Goal: Task Accomplishment & Management: Use online tool/utility

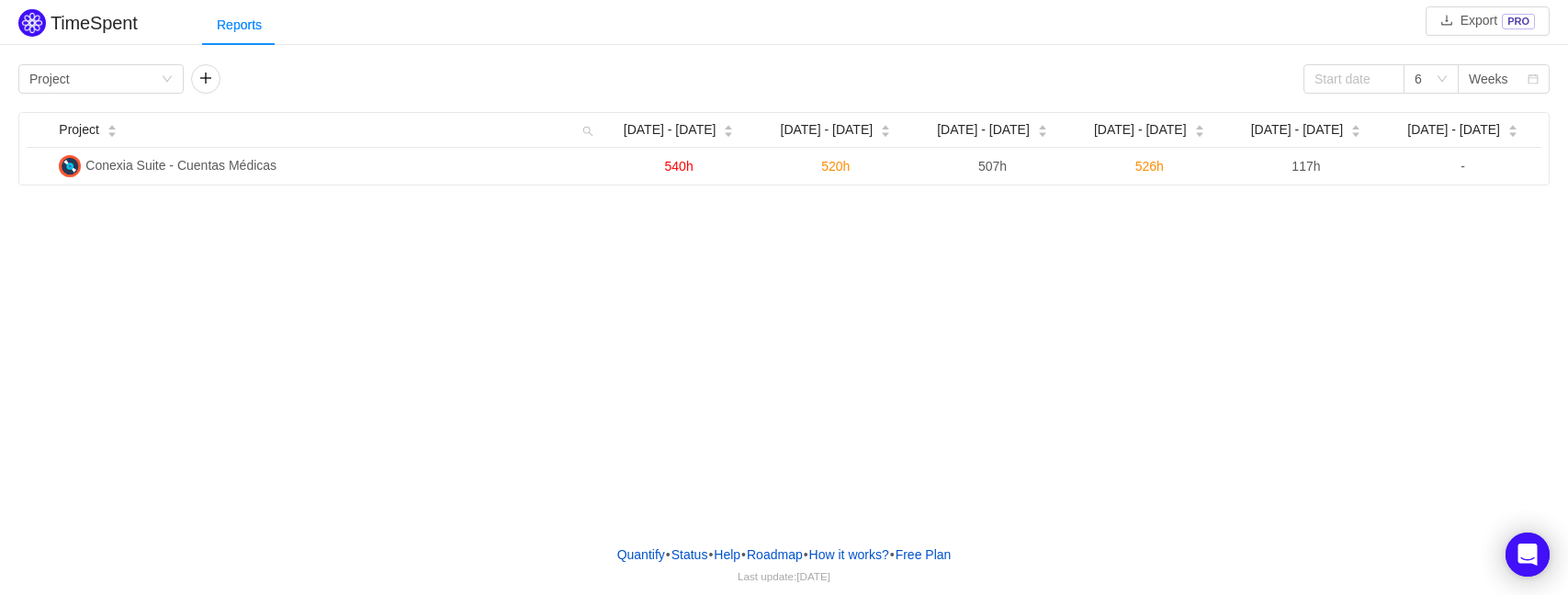
click at [823, 449] on div "TimeSpent Export PRO Reports Group by Project 6 Weeks Project [DATE] - [DATE] […" at bounding box center [784, 265] width 1568 height 530
click at [1449, 74] on div "6" at bounding box center [1431, 79] width 56 height 30
click at [1438, 290] on li "12" at bounding box center [1431, 292] width 56 height 30
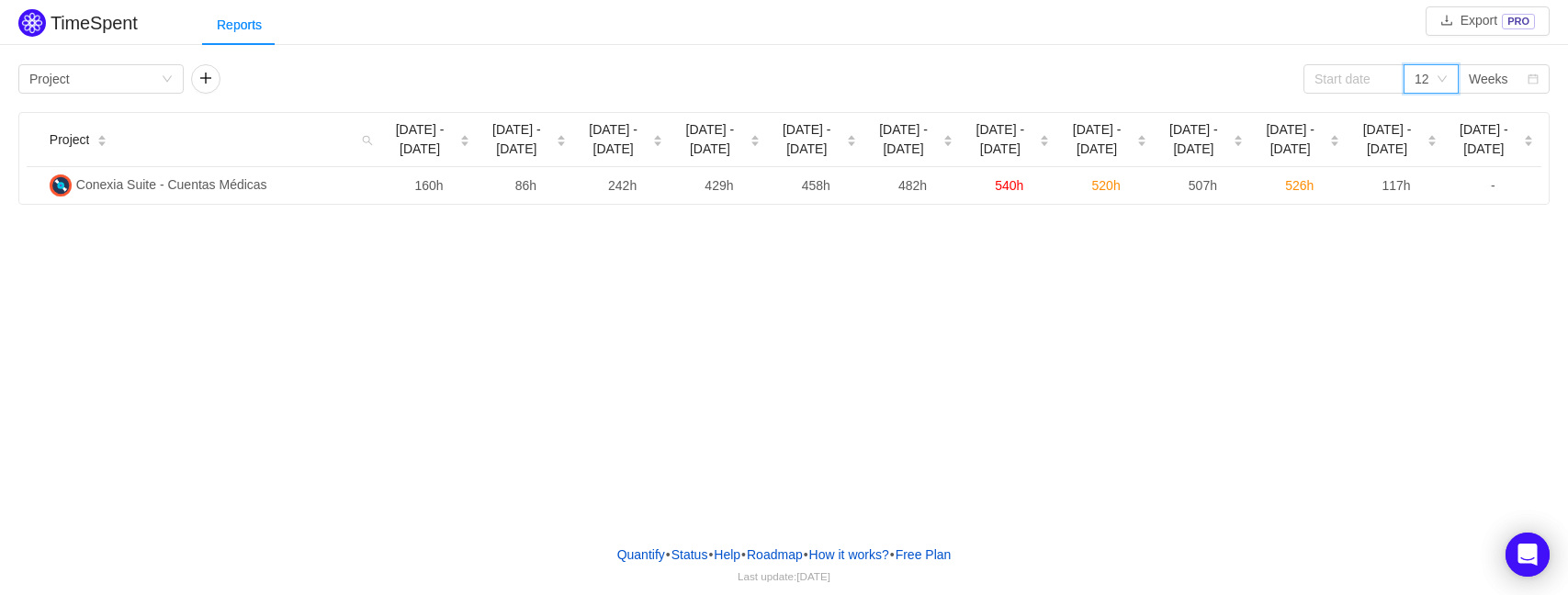
click at [1429, 82] on div "12" at bounding box center [1425, 79] width 21 height 28
click at [1428, 107] on li "2" at bounding box center [1431, 115] width 56 height 30
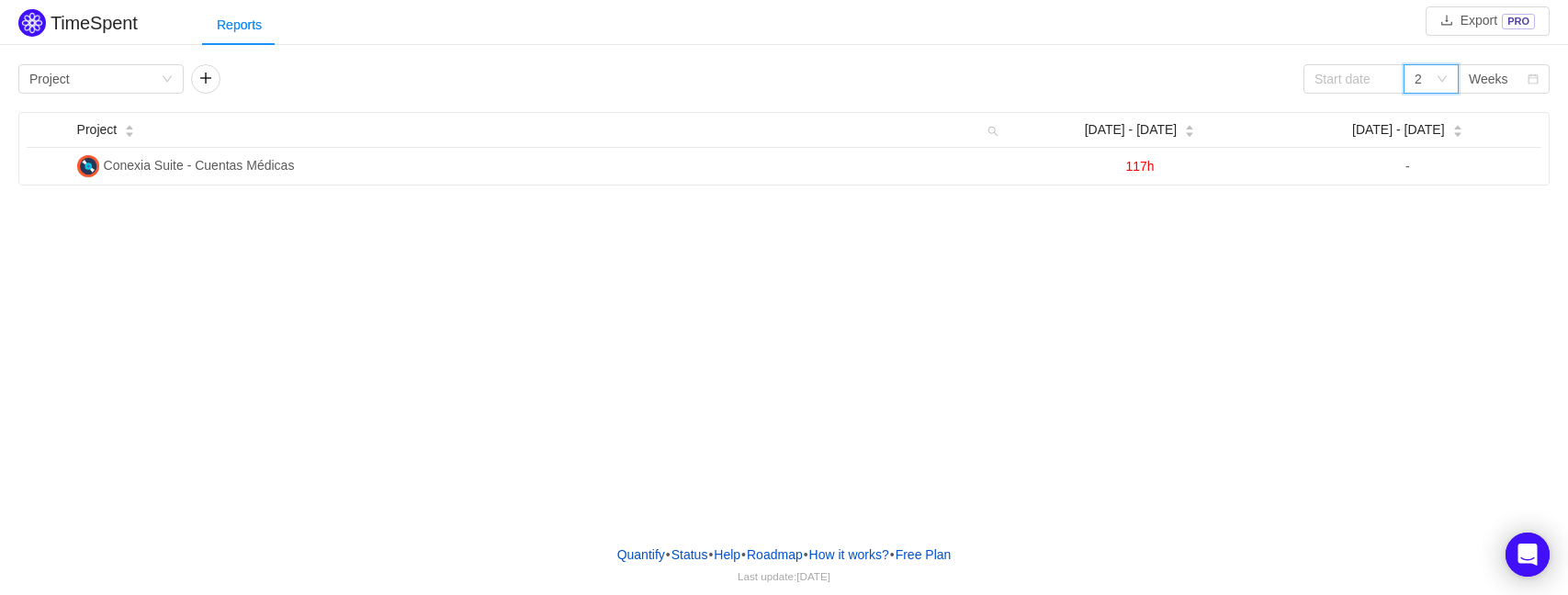
click at [1425, 87] on div "2" at bounding box center [1425, 79] width 21 height 28
click at [1443, 139] on li "3" at bounding box center [1431, 145] width 56 height 30
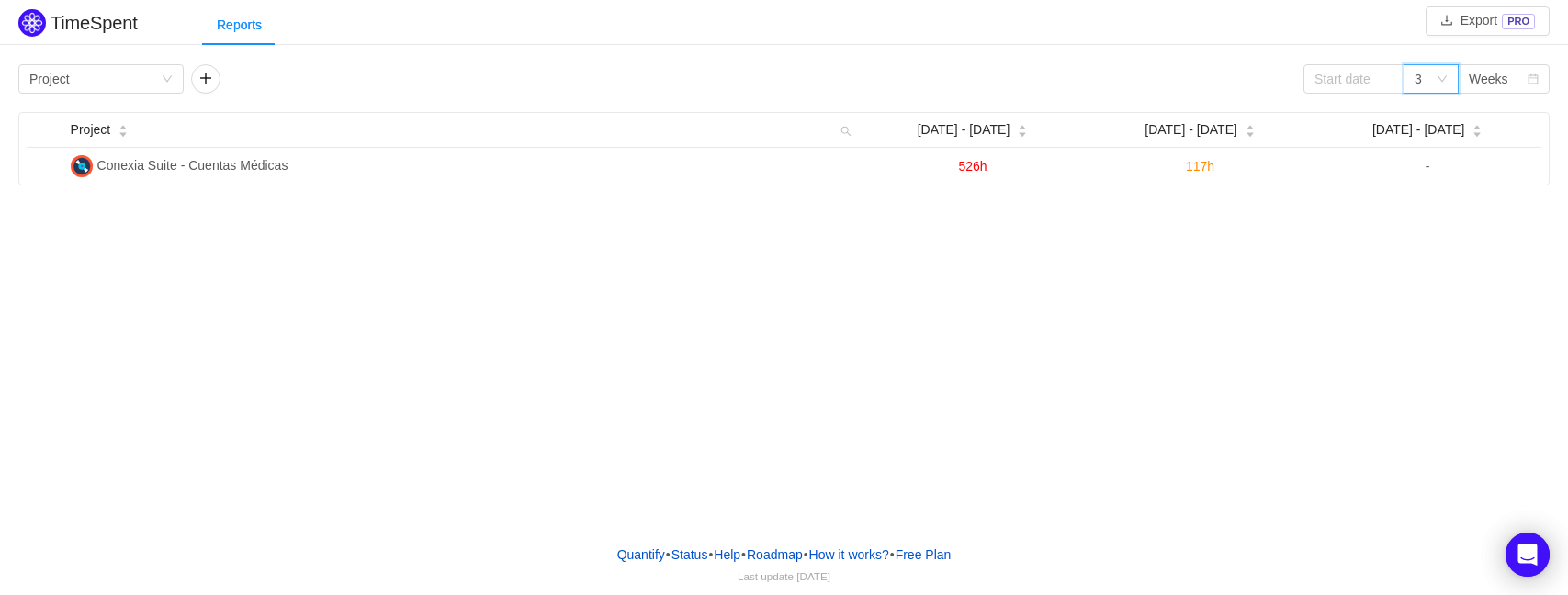
click at [1439, 73] on icon "icon: down" at bounding box center [1442, 78] width 11 height 11
click at [1429, 178] on li "4" at bounding box center [1431, 174] width 56 height 30
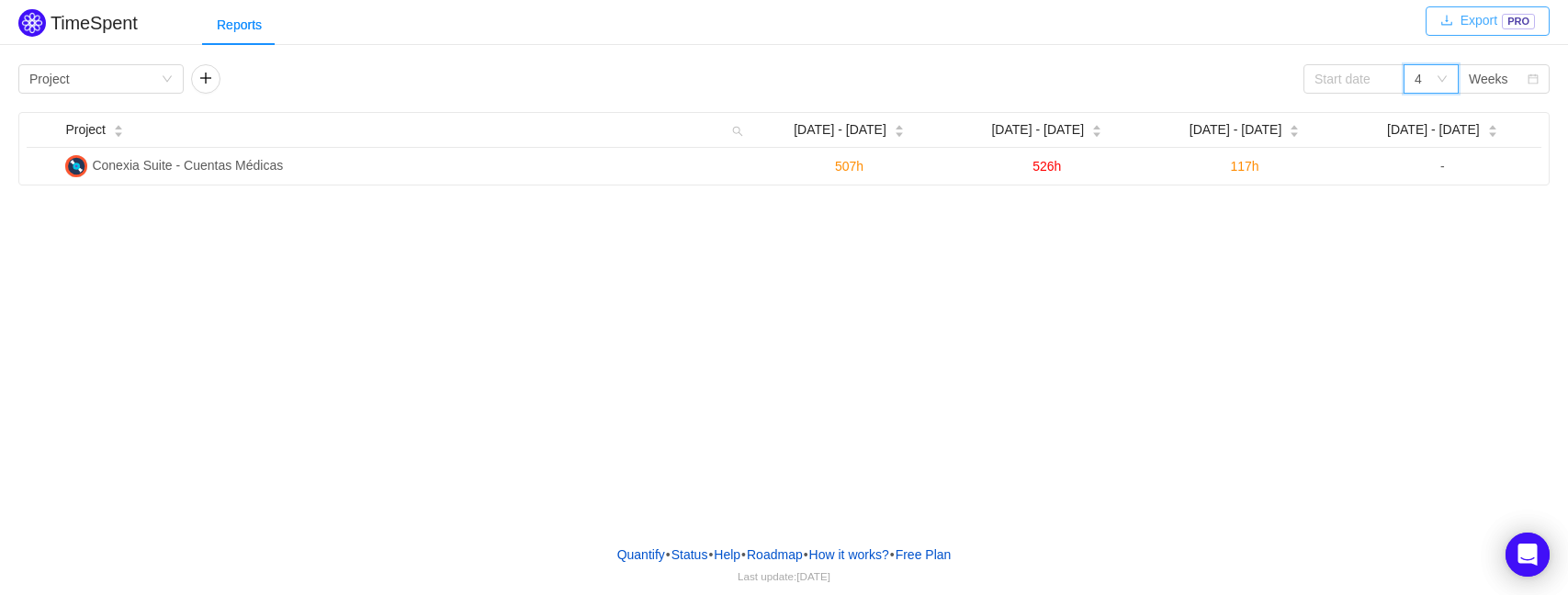
click at [1514, 24] on button "Export PRO" at bounding box center [1488, 21] width 124 height 30
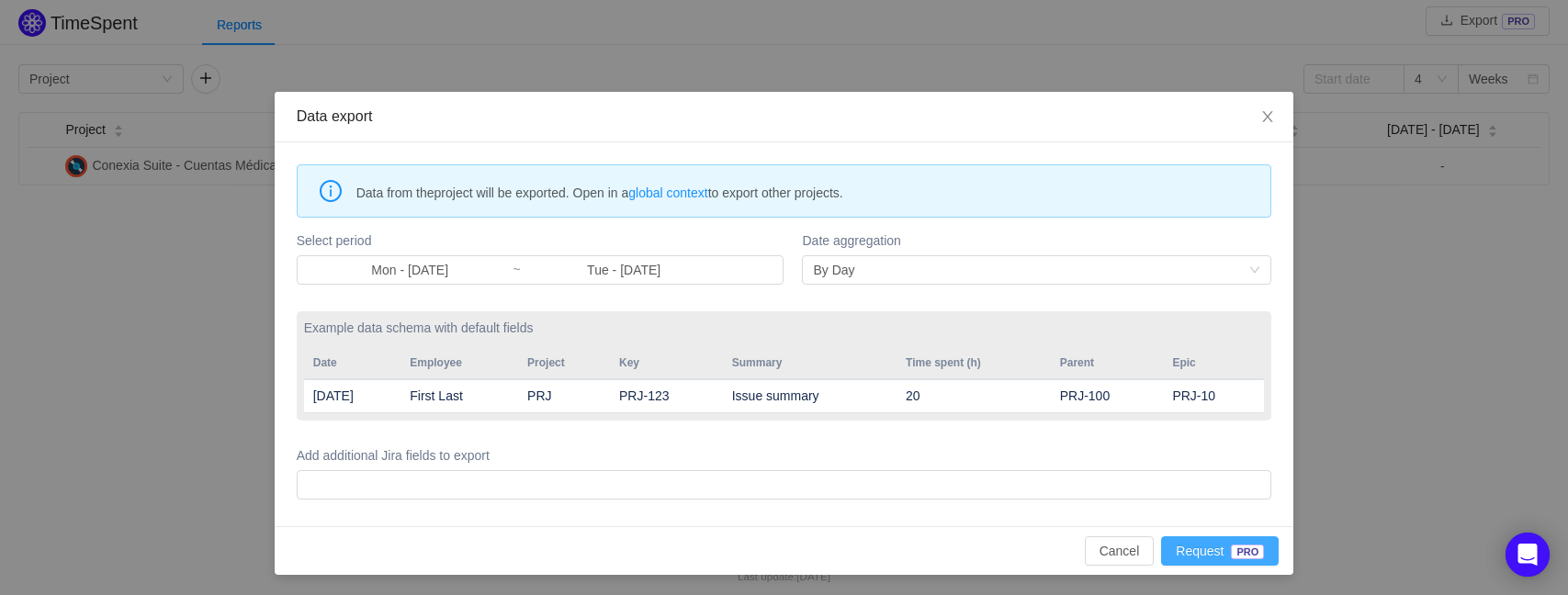
click at [1223, 557] on button "Request PRO" at bounding box center [1220, 551] width 117 height 30
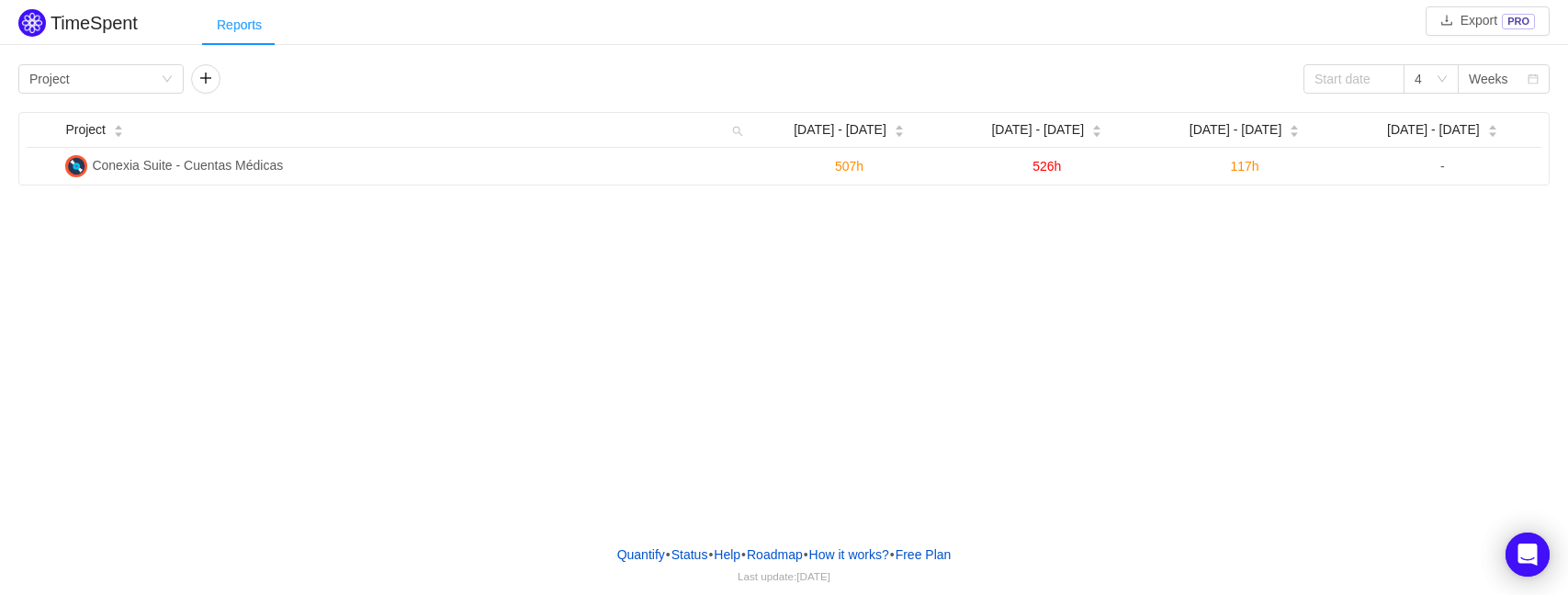
click at [248, 32] on div "Reports" at bounding box center [239, 26] width 74 height 42
click at [243, 32] on div "Reports" at bounding box center [239, 26] width 74 height 42
click at [243, 33] on div "Reports" at bounding box center [239, 26] width 74 height 42
click at [209, 89] on button "button" at bounding box center [206, 79] width 30 height 30
click at [209, 89] on div "Group by" at bounding box center [268, 79] width 131 height 28
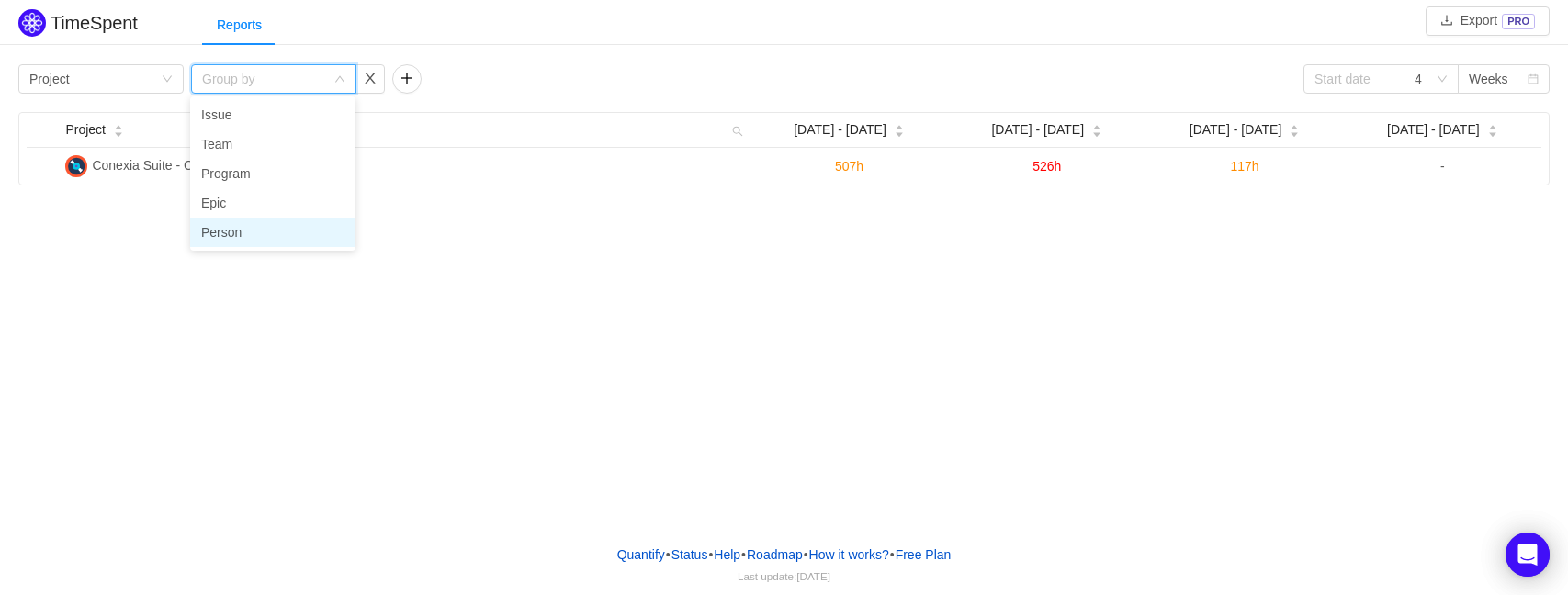
click at [267, 227] on li "Person" at bounding box center [273, 232] width 166 height 30
click at [314, 88] on div "Group by Person" at bounding box center [268, 79] width 131 height 28
click at [319, 76] on div "Group by Person" at bounding box center [268, 79] width 131 height 28
click at [483, 62] on div "Group by Project Group by Person 4 Weeks Project Sep 8 - 14 Sep 15 - 21 Sep 22 …" at bounding box center [784, 122] width 1568 height 126
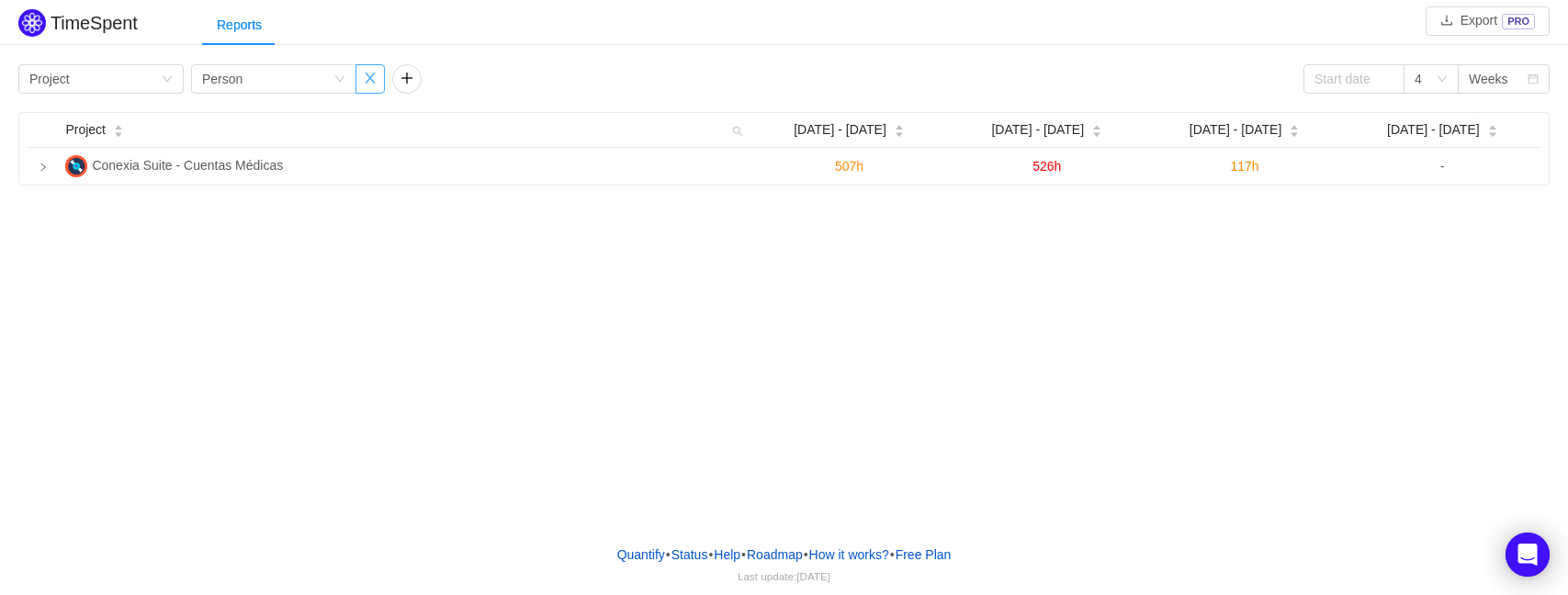
click at [369, 87] on button "button" at bounding box center [370, 79] width 30 height 30
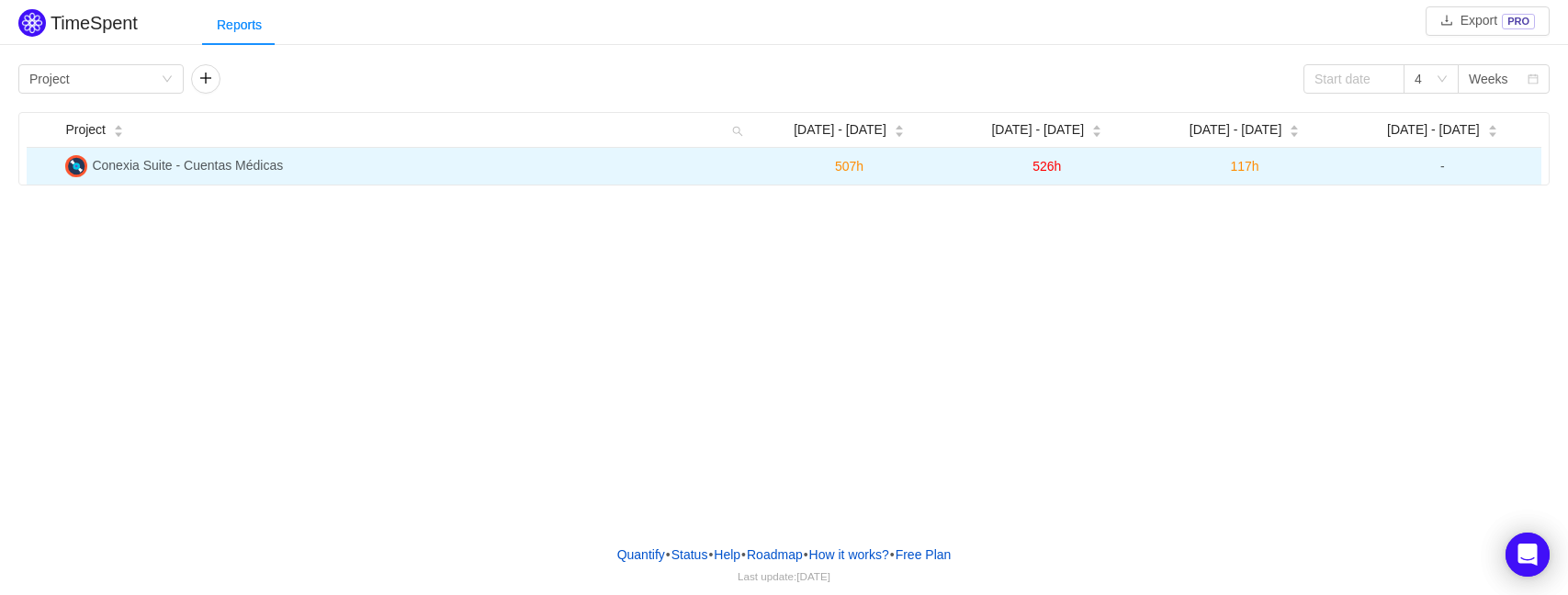
click at [1038, 167] on span "526h" at bounding box center [1046, 166] width 29 height 15
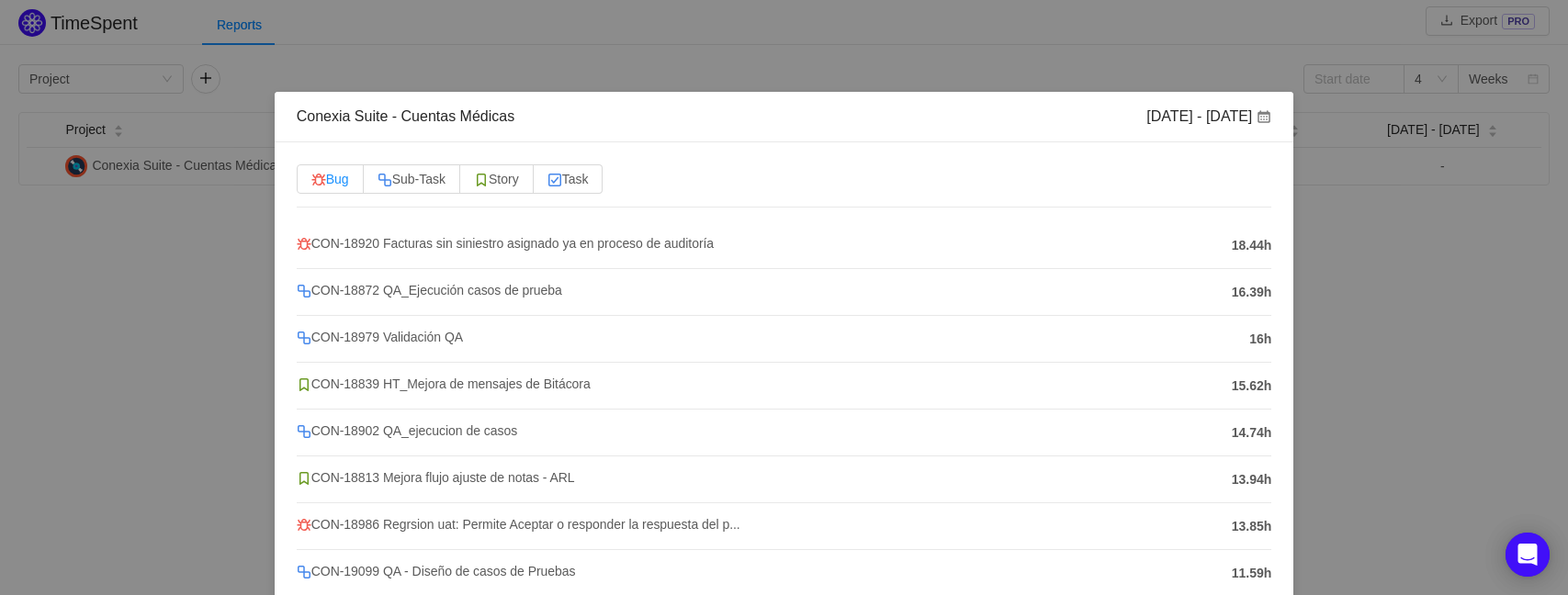
click at [327, 172] on span "Bug" at bounding box center [330, 178] width 38 height 15
click at [312, 183] on input "Bug" at bounding box center [312, 183] width 0 height 0
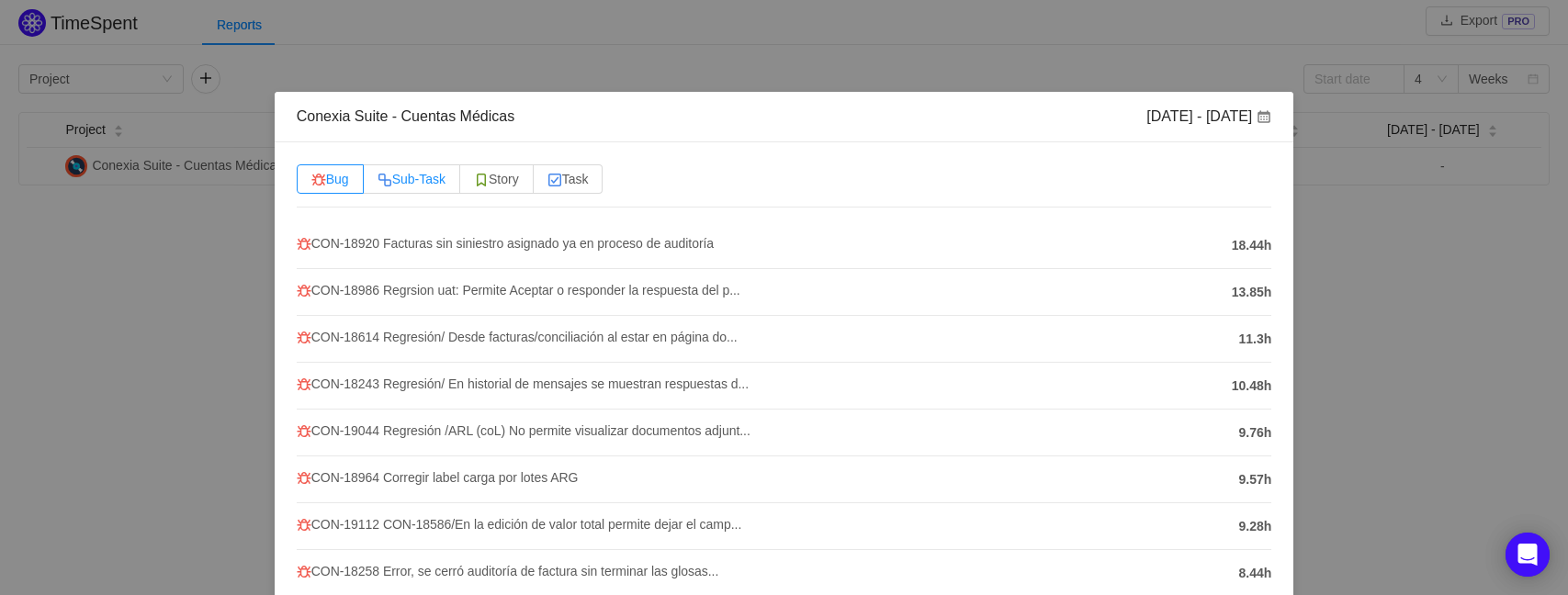
click at [433, 172] on span "Sub-Task" at bounding box center [411, 178] width 67 height 15
click at [377, 183] on input "Sub-Task" at bounding box center [377, 183] width 0 height 0
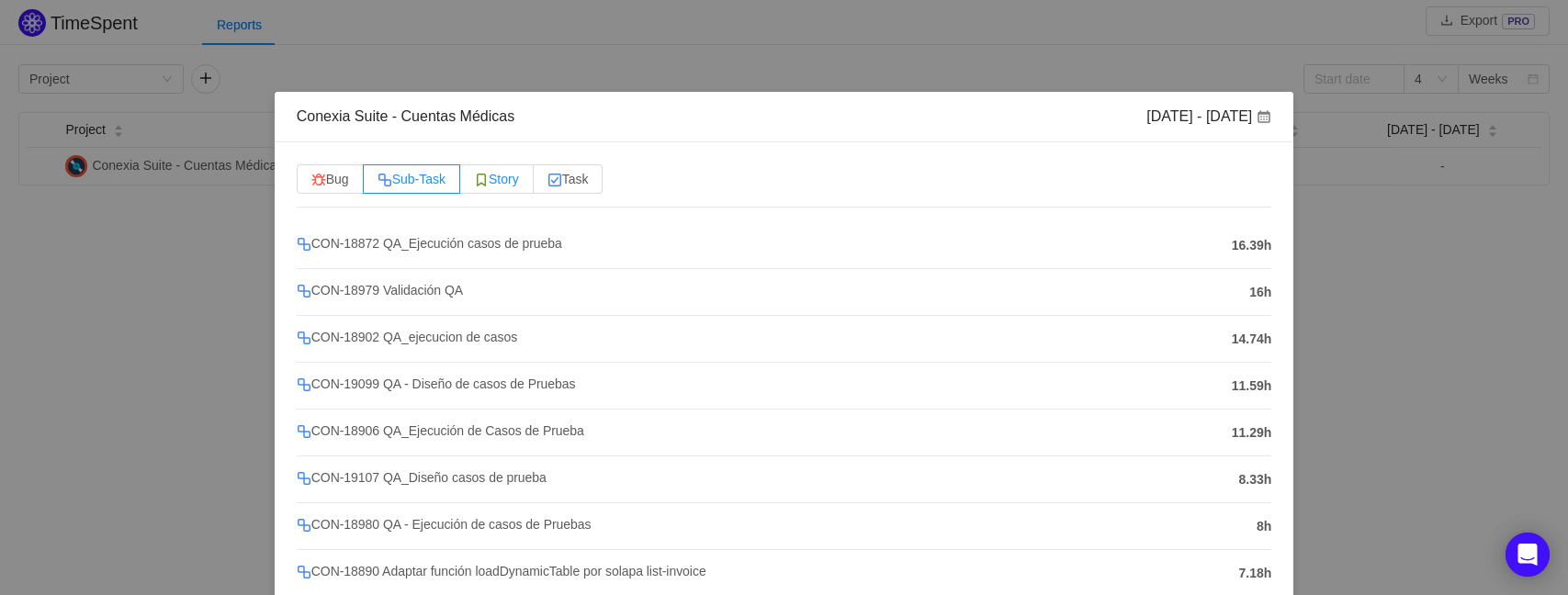
click at [480, 177] on img at bounding box center [481, 179] width 15 height 15
click at [474, 183] on input "Story" at bounding box center [474, 183] width 0 height 0
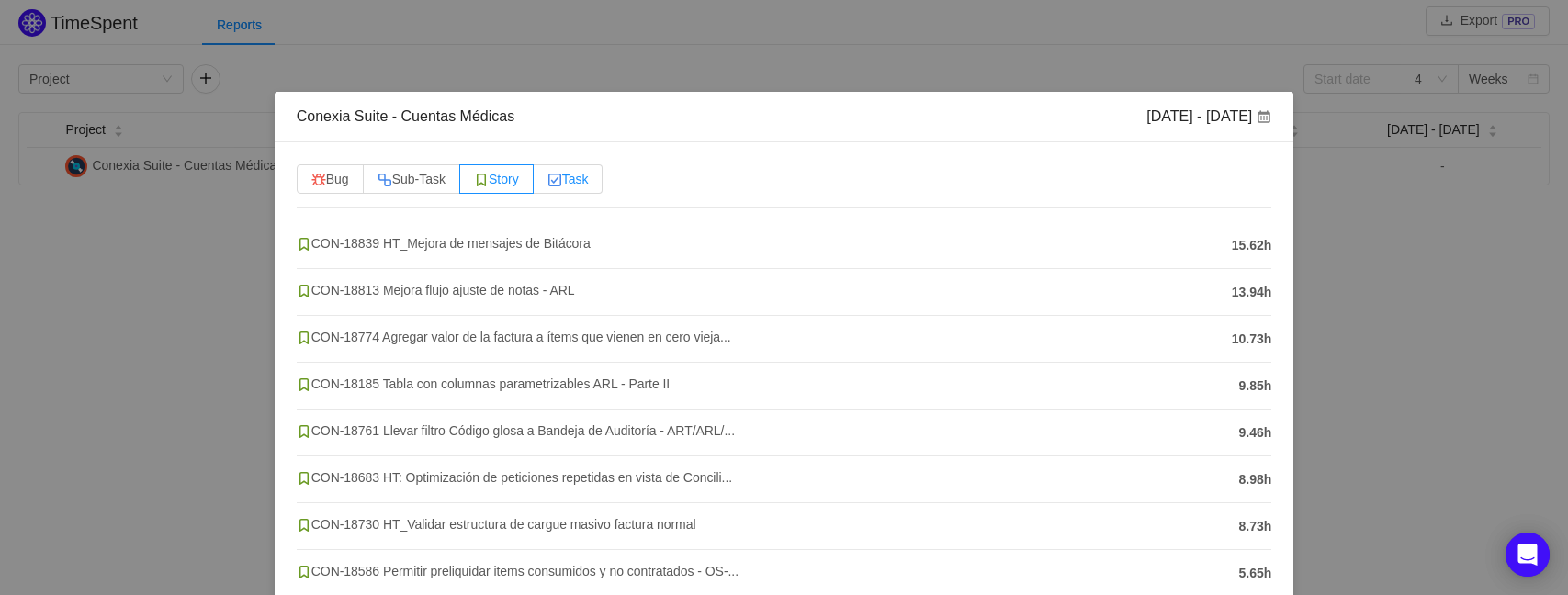
click at [584, 181] on span "Task" at bounding box center [569, 178] width 42 height 15
click at [548, 183] on input "Task" at bounding box center [548, 183] width 0 height 0
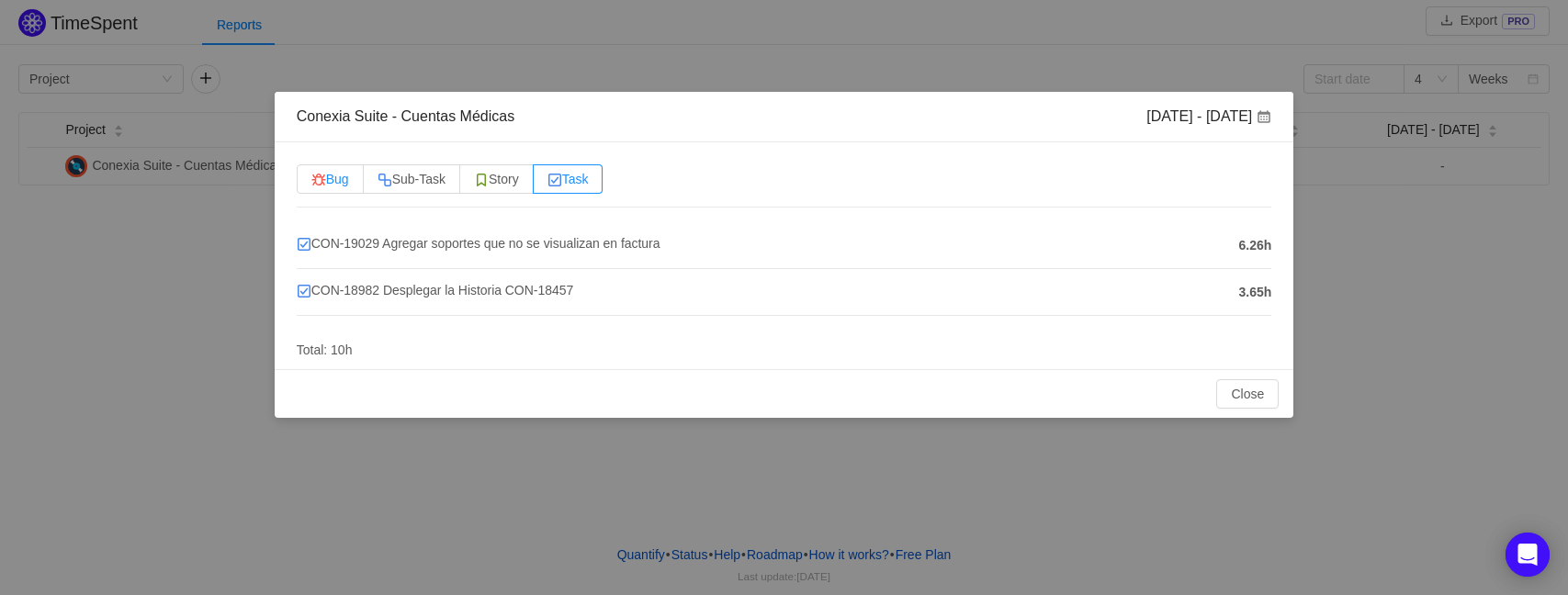
click at [345, 178] on span "Bug" at bounding box center [330, 178] width 38 height 15
click at [312, 183] on input "Bug" at bounding box center [312, 183] width 0 height 0
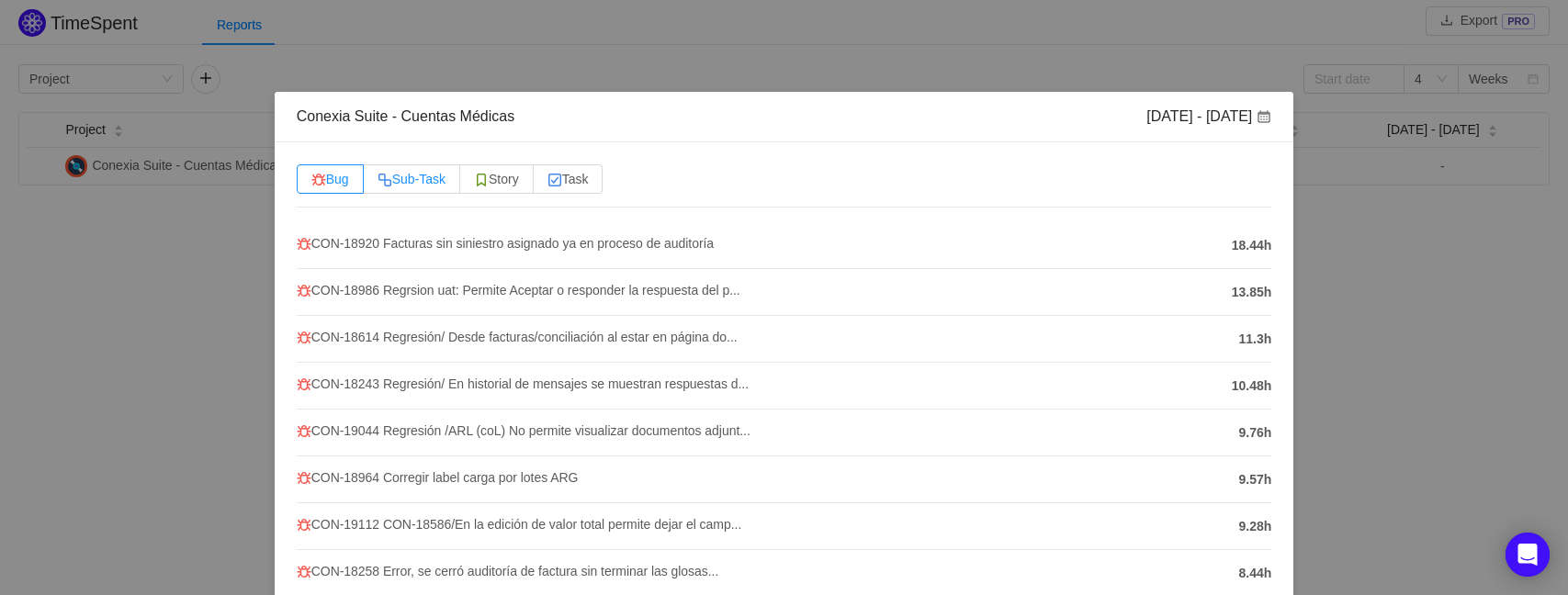
click at [428, 180] on span "Sub-Task" at bounding box center [411, 178] width 67 height 15
click at [377, 183] on input "Sub-Task" at bounding box center [377, 183] width 0 height 0
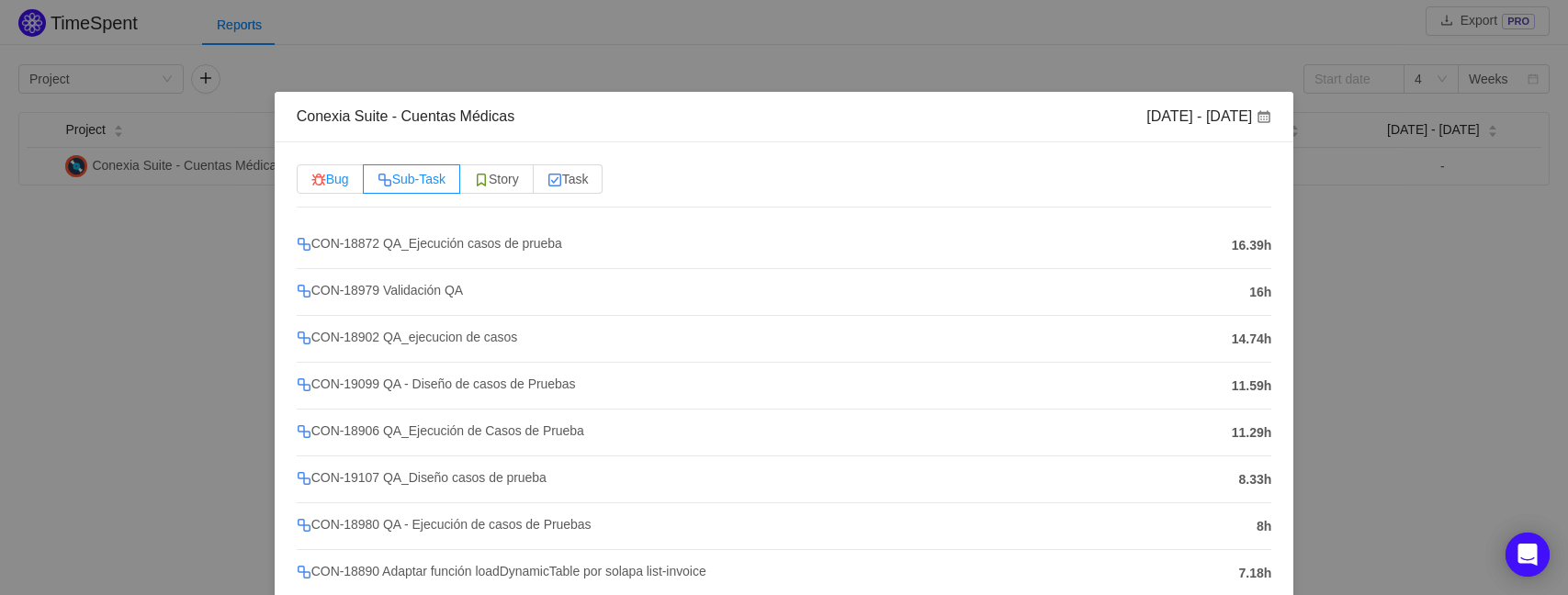
click at [344, 175] on span "Bug" at bounding box center [330, 178] width 38 height 15
click at [312, 183] on input "Bug" at bounding box center [312, 183] width 0 height 0
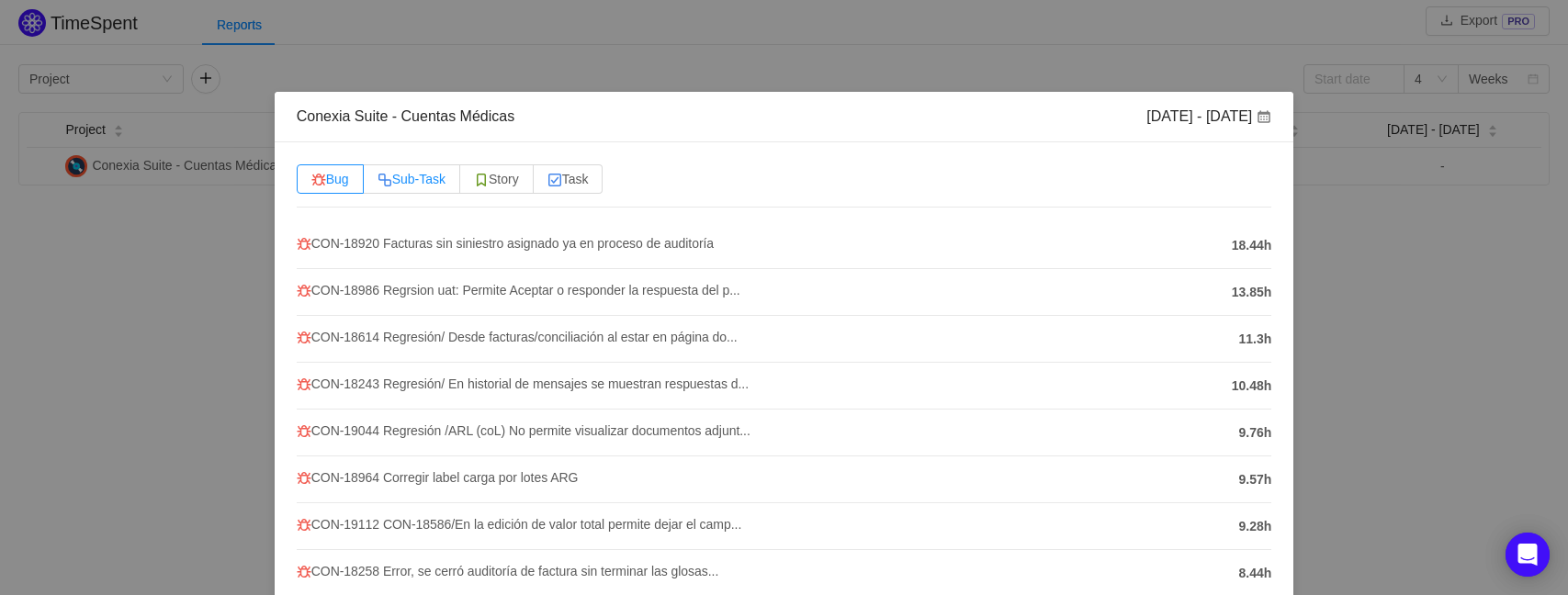
click at [395, 167] on label "Sub-Task" at bounding box center [412, 179] width 96 height 30
click at [377, 183] on input "Sub-Task" at bounding box center [377, 183] width 0 height 0
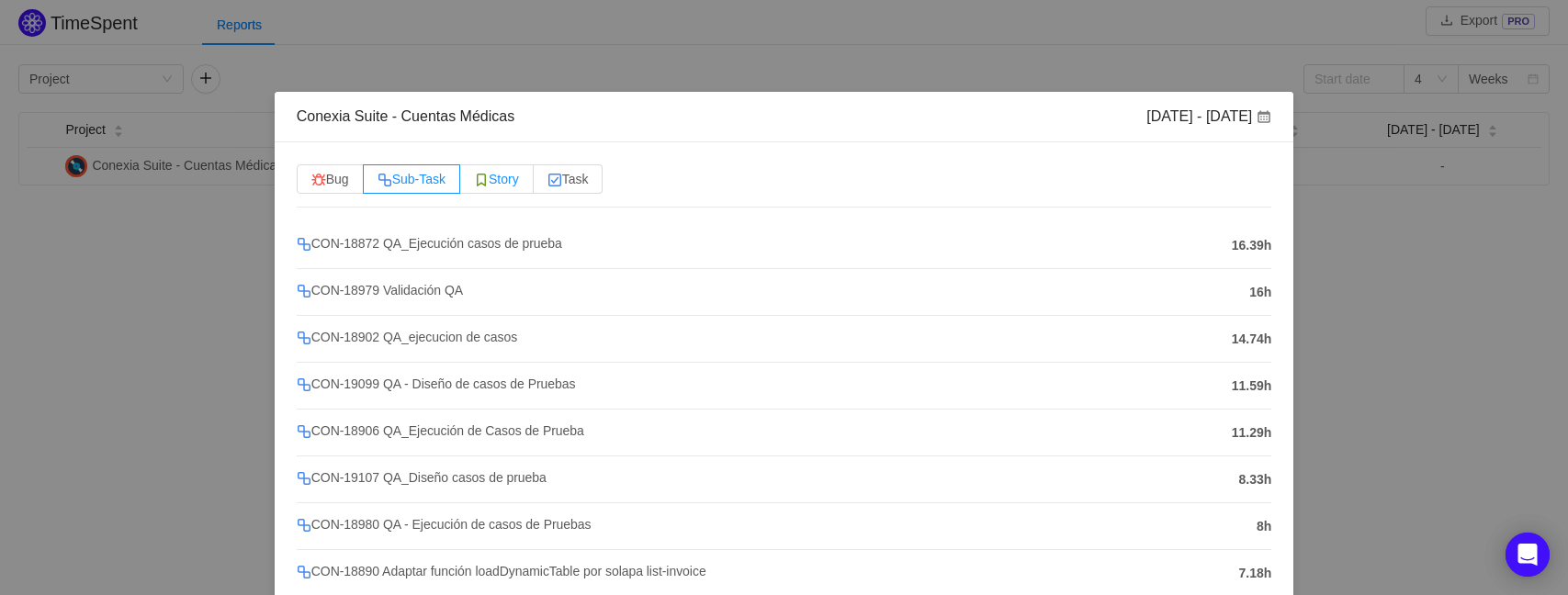
click at [489, 186] on label "Story" at bounding box center [497, 179] width 73 height 30
click at [474, 183] on input "Story" at bounding box center [474, 183] width 0 height 0
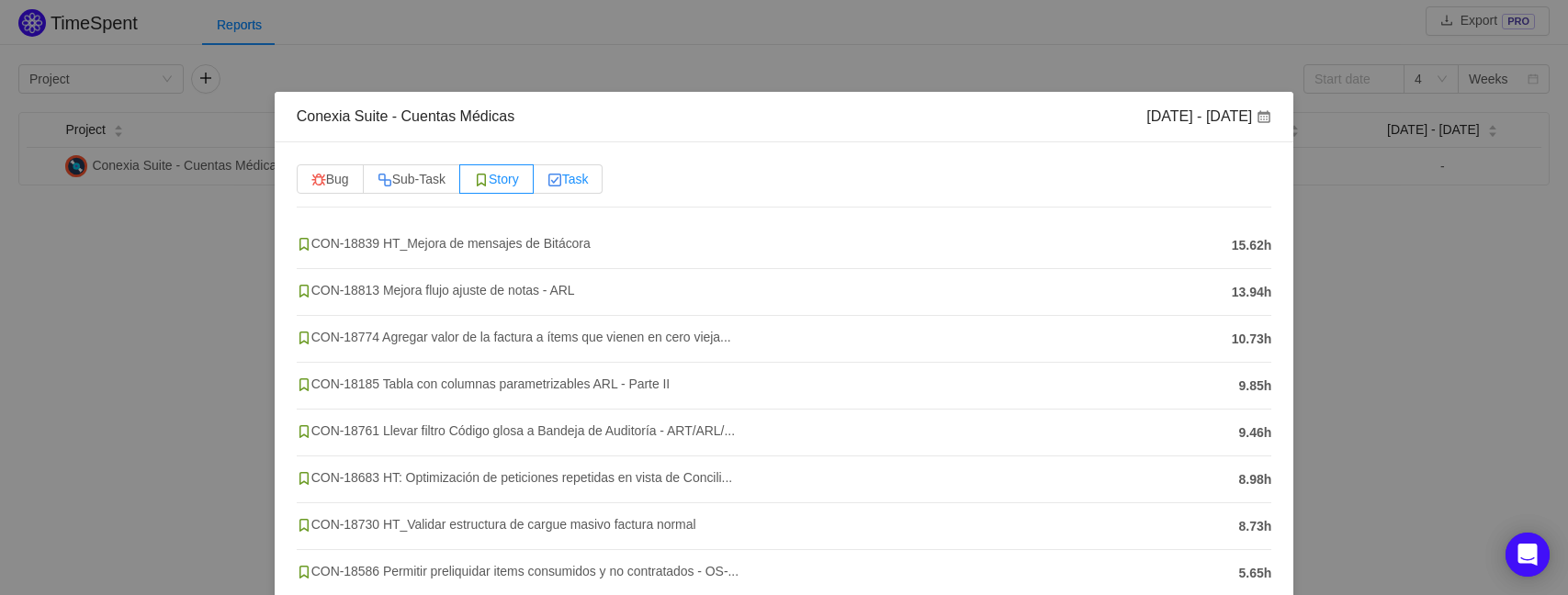
click at [588, 176] on span "Task" at bounding box center [569, 178] width 42 height 15
click at [548, 183] on input "Task" at bounding box center [548, 183] width 0 height 0
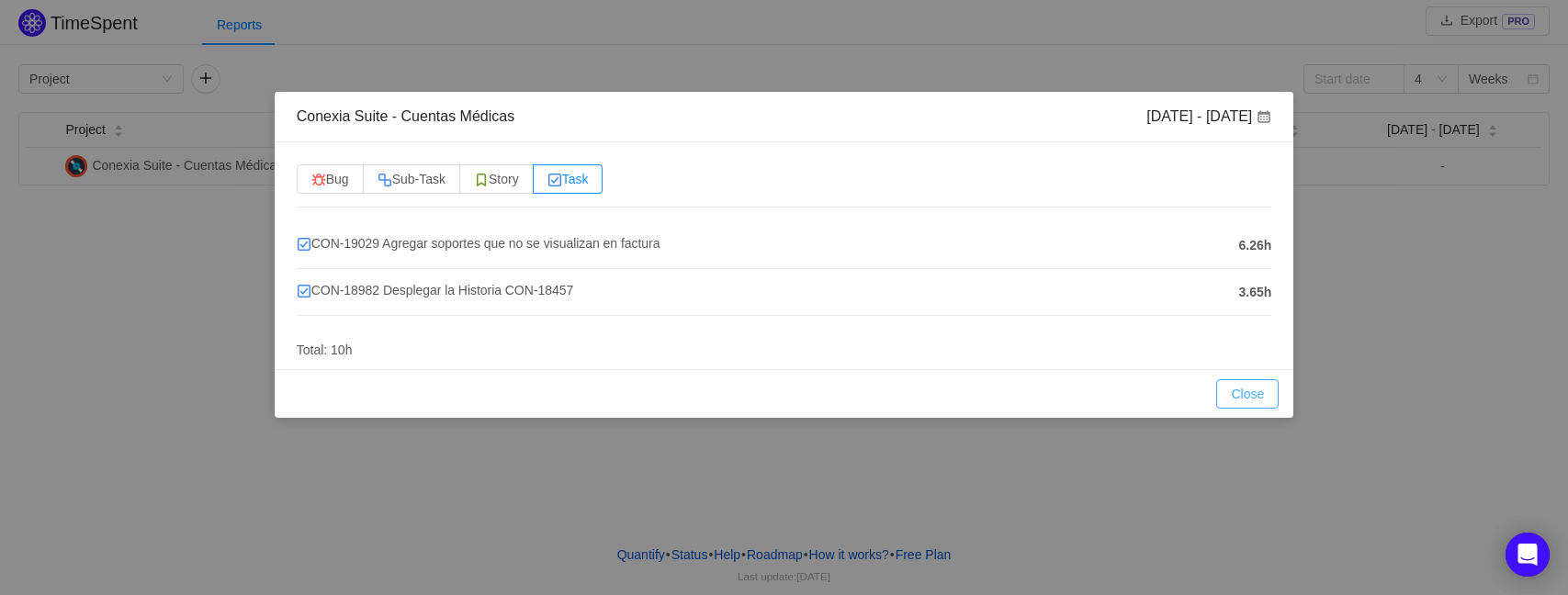
click at [1231, 390] on button "Close" at bounding box center [1247, 394] width 63 height 30
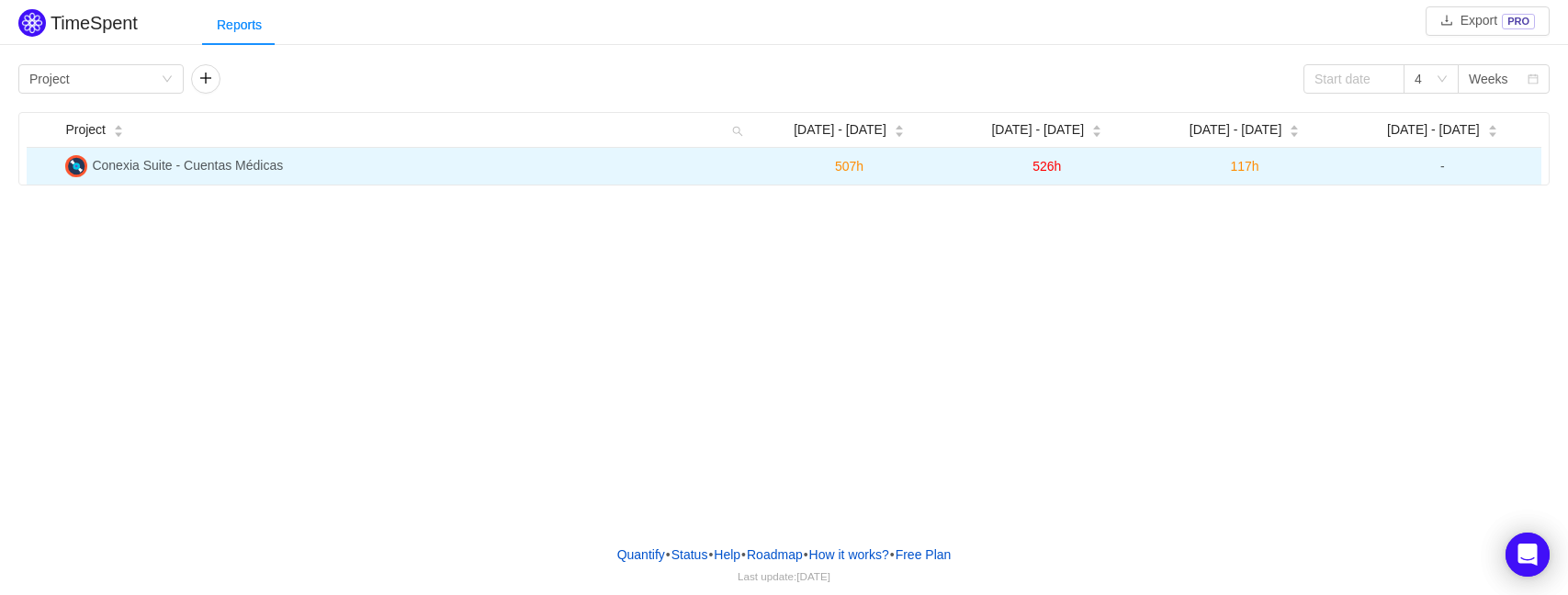
click at [1246, 167] on span "117h" at bounding box center [1243, 166] width 29 height 15
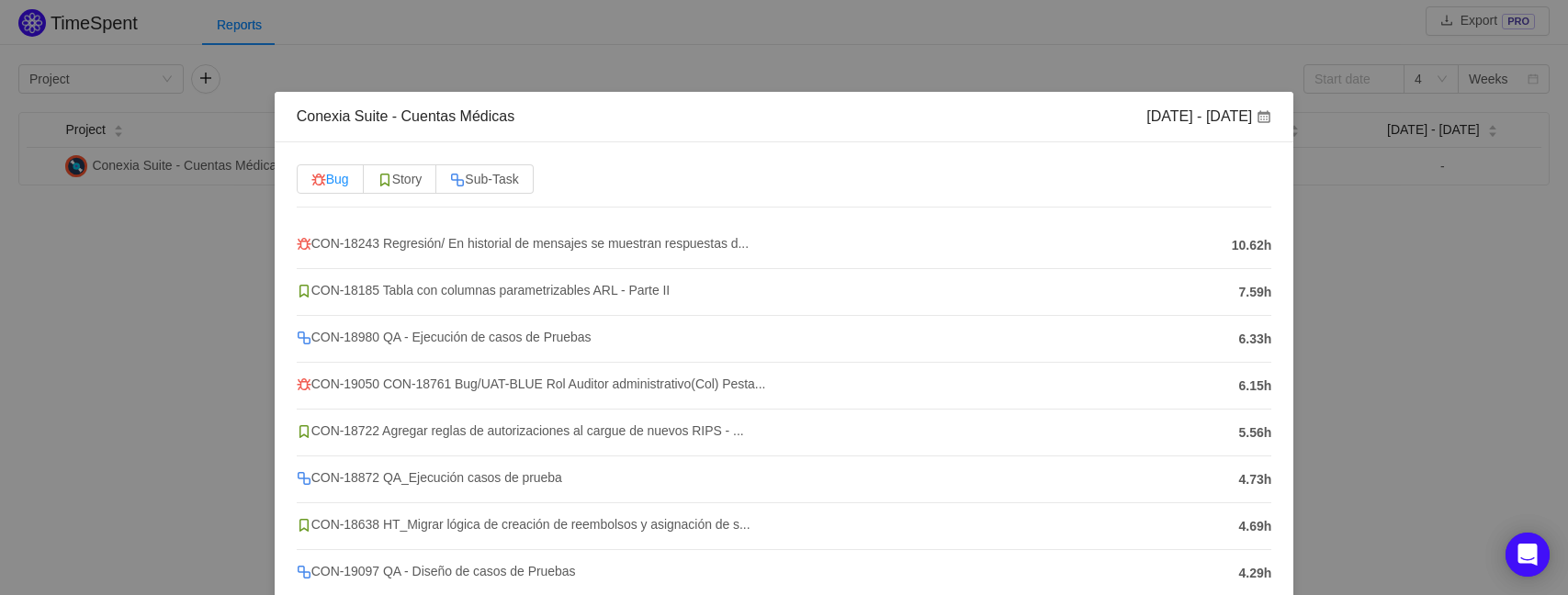
click at [313, 177] on img at bounding box center [319, 179] width 15 height 15
click at [312, 183] on input "Bug" at bounding box center [312, 183] width 0 height 0
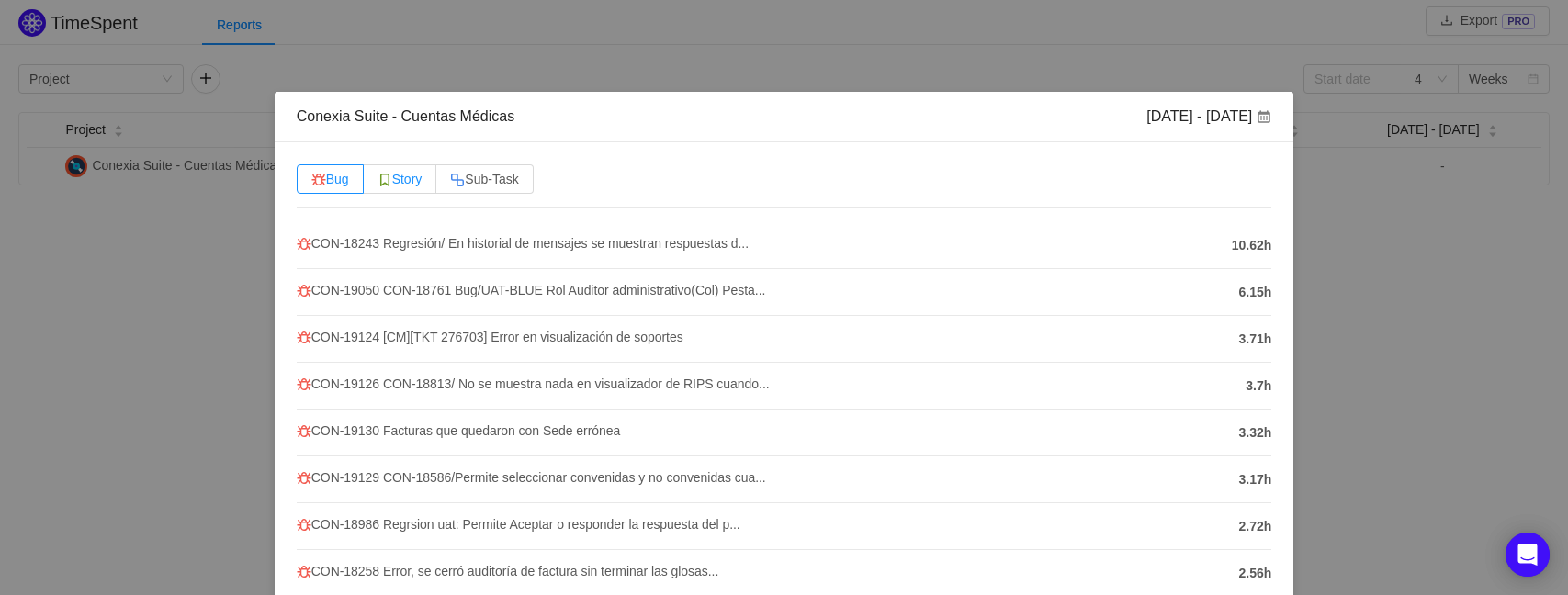
click at [421, 166] on label "Story" at bounding box center [401, 179] width 73 height 30
click at [414, 176] on span "Story" at bounding box center [399, 178] width 45 height 15
click at [377, 183] on input "Story" at bounding box center [377, 183] width 0 height 0
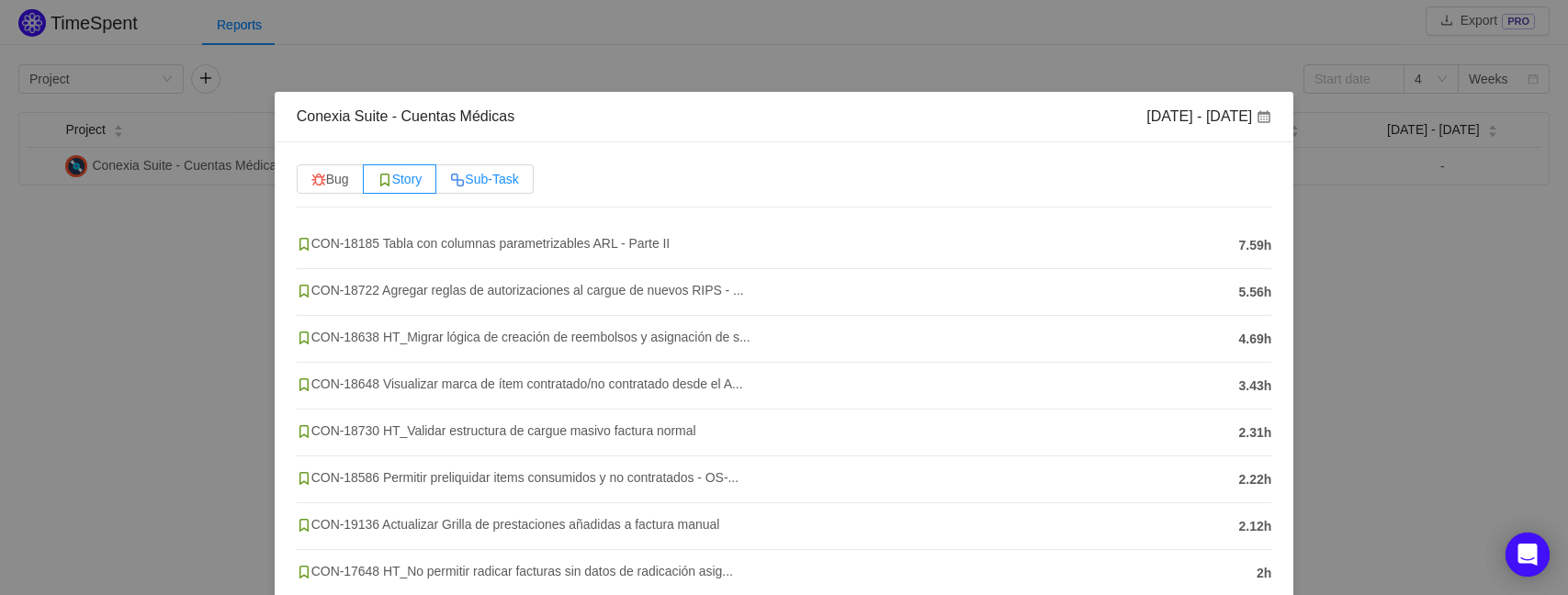
click at [510, 180] on span "Sub-Task" at bounding box center [484, 178] width 67 height 15
click at [451, 183] on input "Sub-Task" at bounding box center [451, 183] width 0 height 0
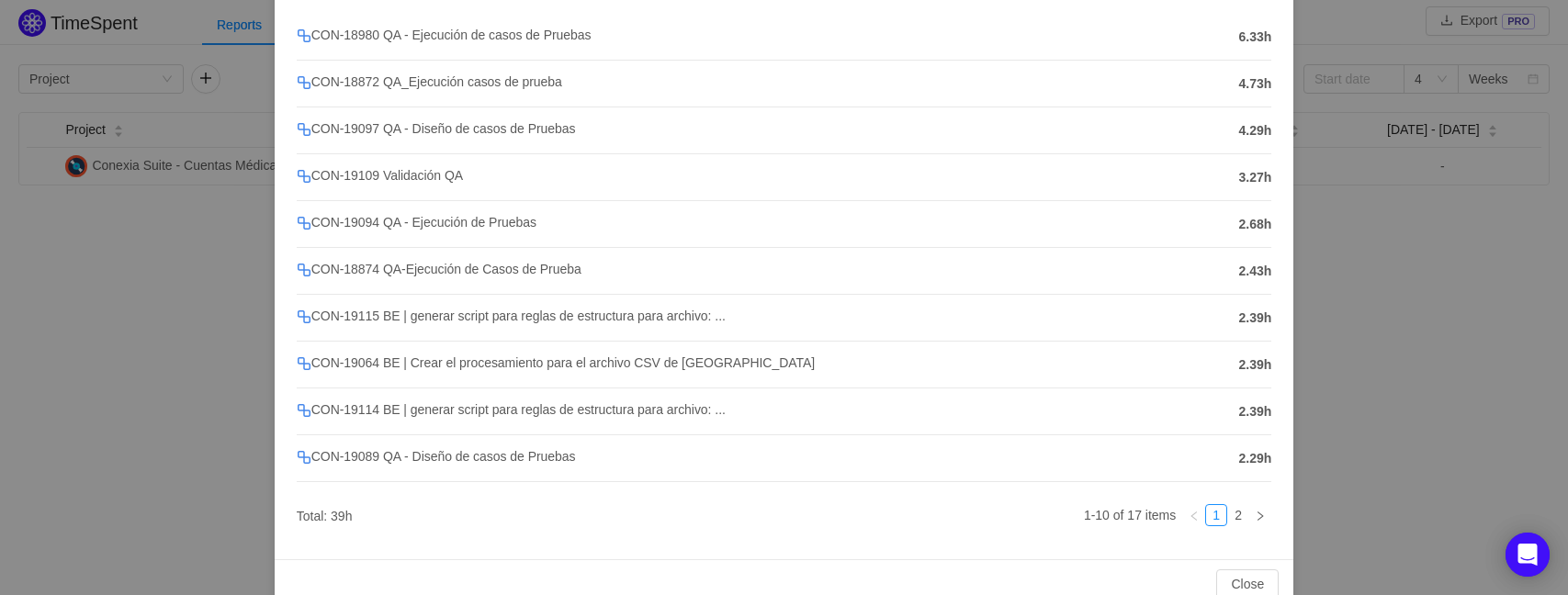
scroll to position [244, 0]
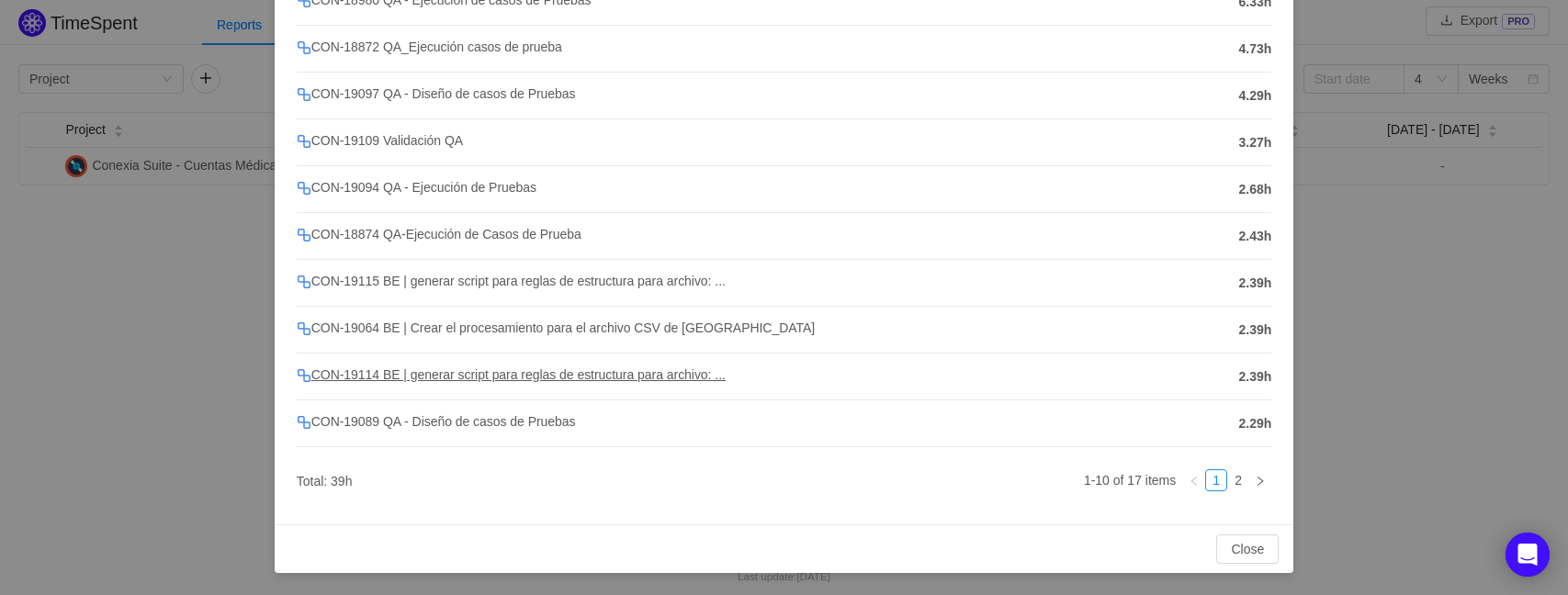
click at [506, 368] on span "CON-19114 BE | generar script para reglas de estructura para archivo: ..." at bounding box center [511, 374] width 429 height 15
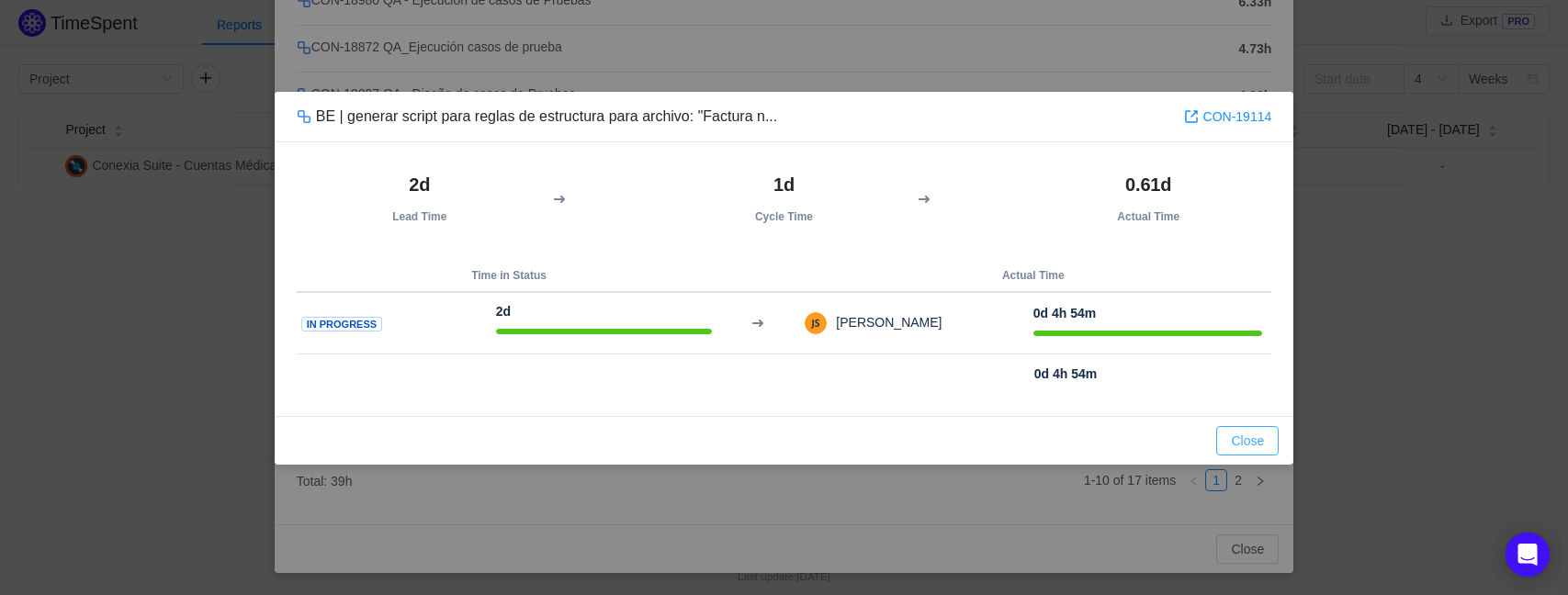
click at [1222, 442] on button "Close" at bounding box center [1247, 441] width 63 height 30
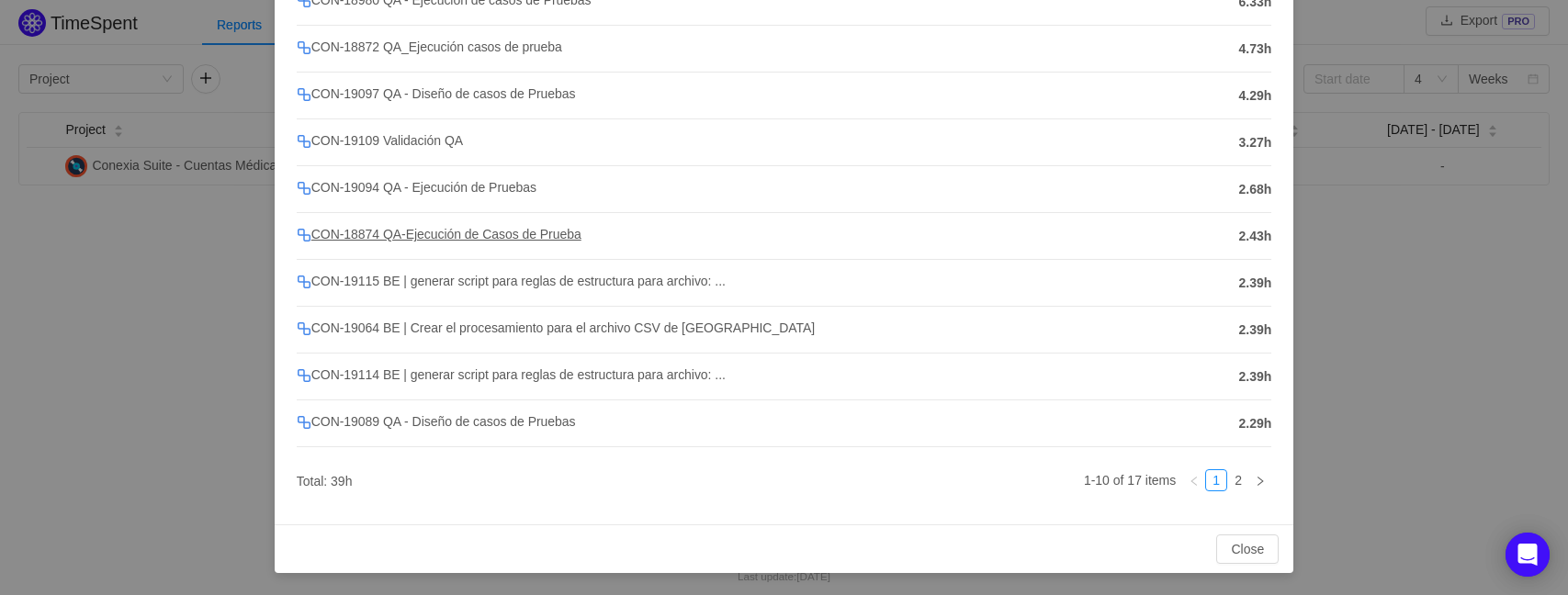
click at [563, 229] on span "CON-18874 QA-Ejecución de Casos de Prueba" at bounding box center [439, 234] width 285 height 15
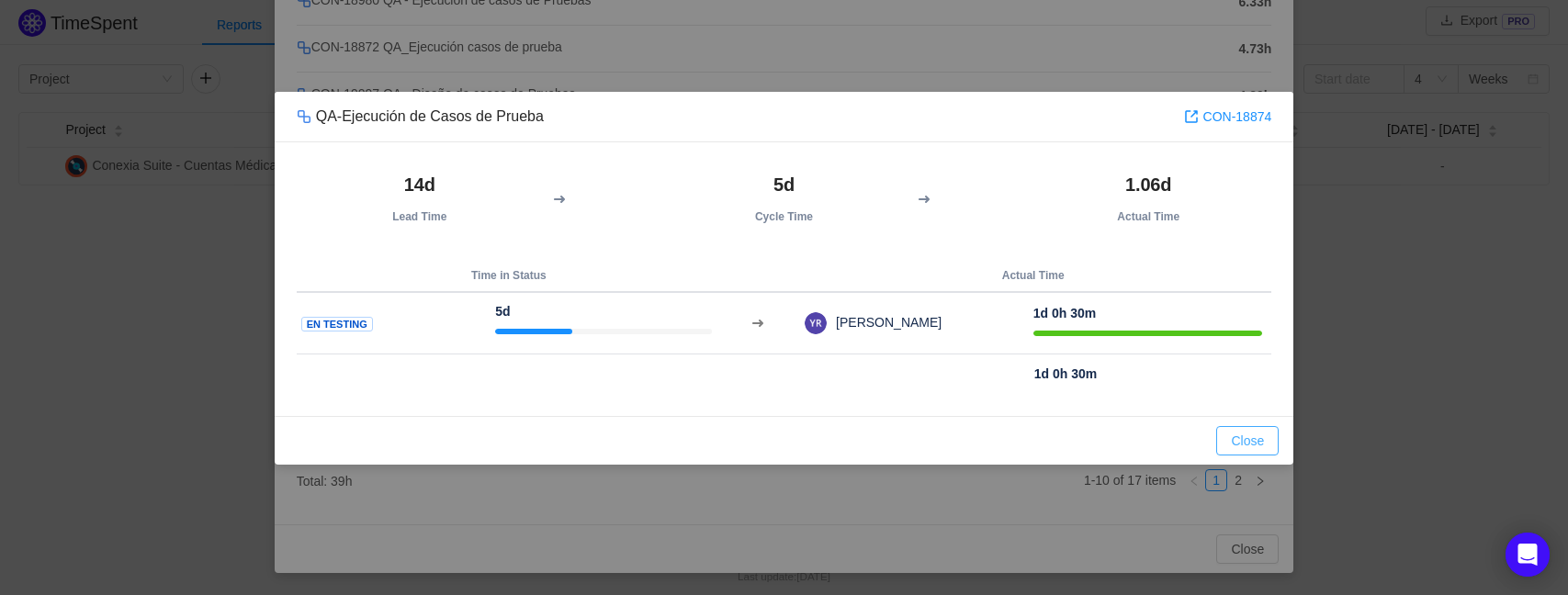
click at [1241, 446] on button "Close" at bounding box center [1247, 441] width 63 height 30
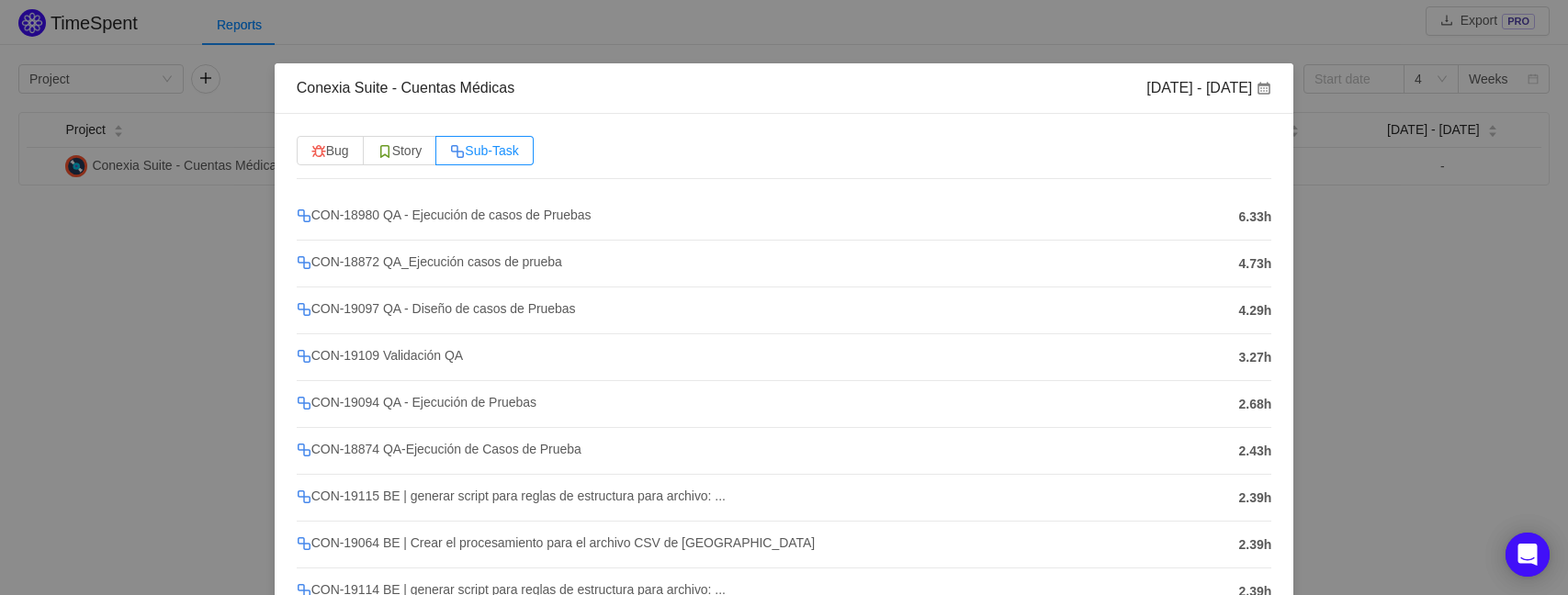
scroll to position [0, 0]
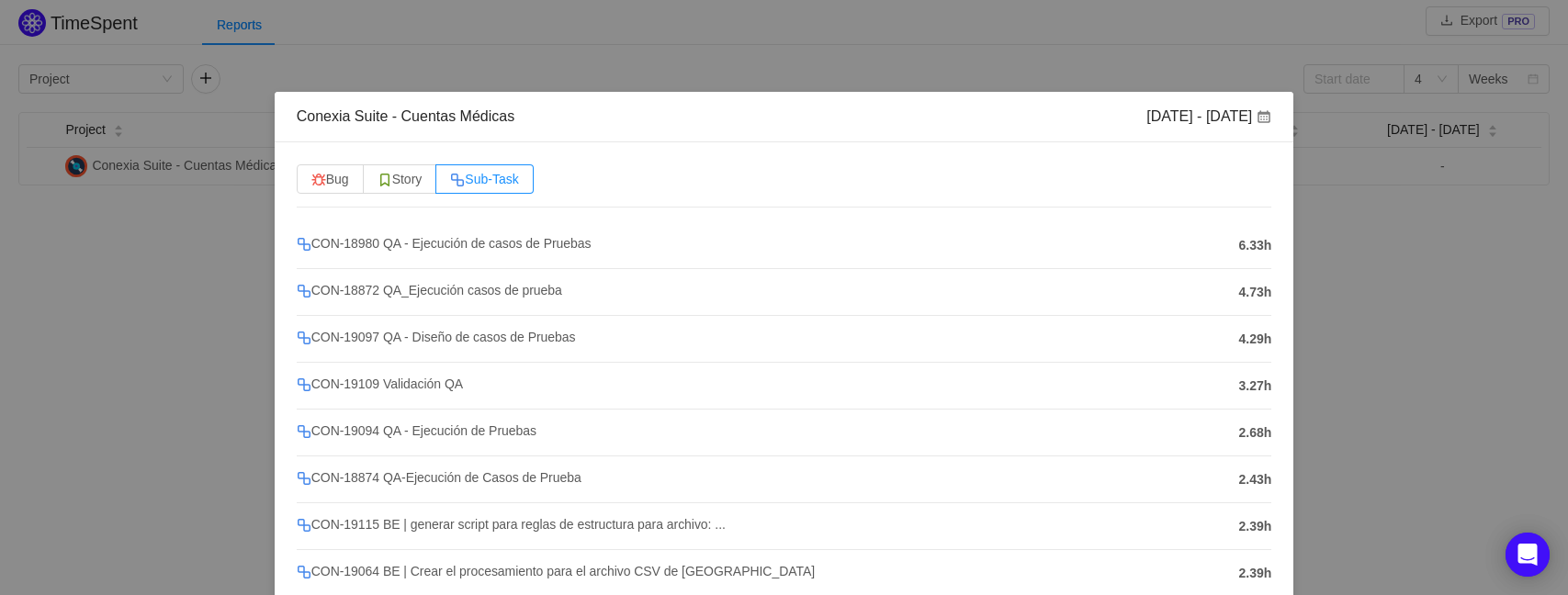
click at [948, 56] on div "Conexia Suite - Cuentas Médicas Sep 22 - 28 Bug Story Sub-Task CON-18980 QA - E…" at bounding box center [784, 298] width 1568 height 595
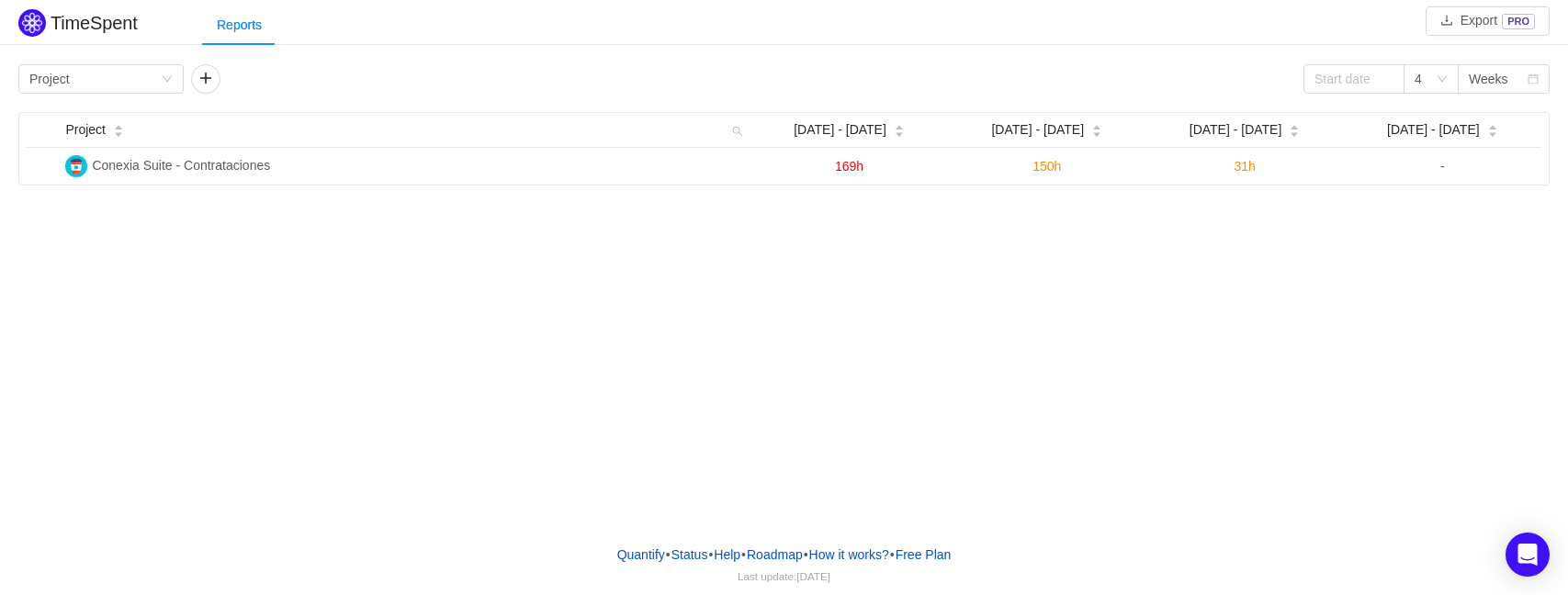
click at [710, 239] on div "TimeSpent Export PRO Reports Group by Project 4 Weeks Project Sep [DATE] - [DAT…" at bounding box center [784, 265] width 1568 height 530
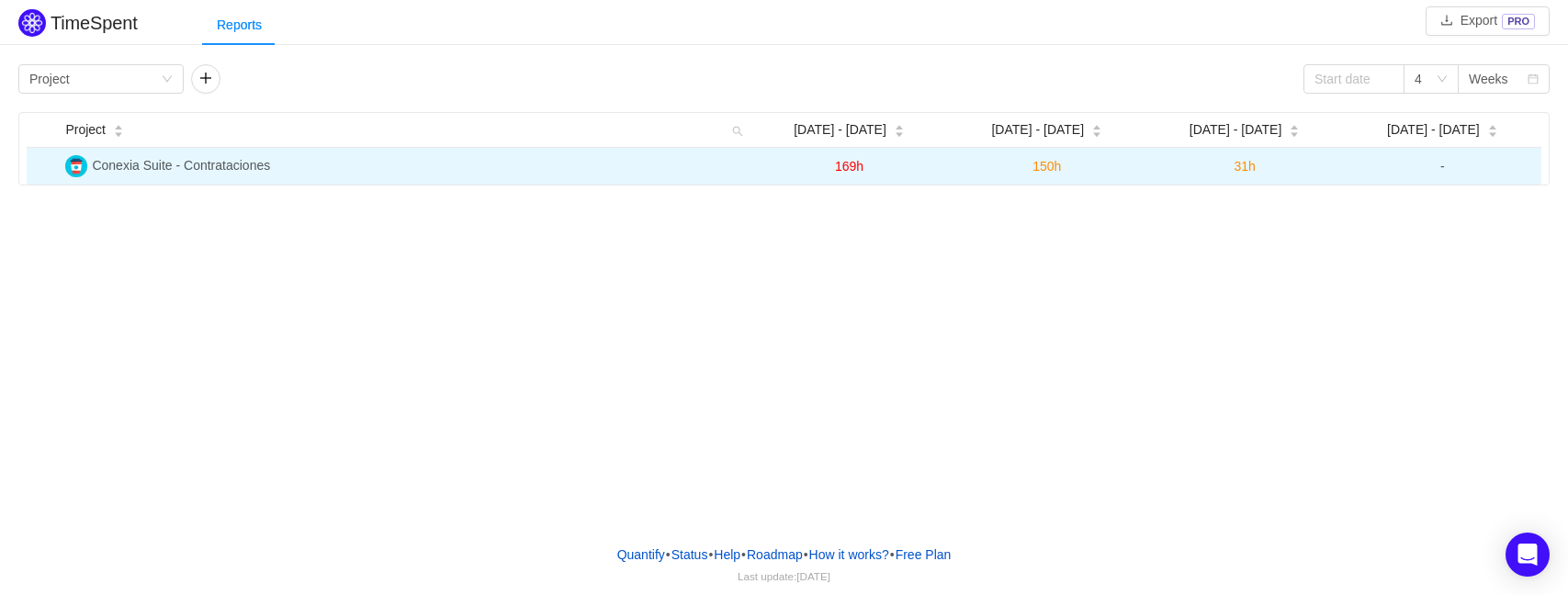
click at [1241, 168] on span "31h" at bounding box center [1243, 166] width 21 height 15
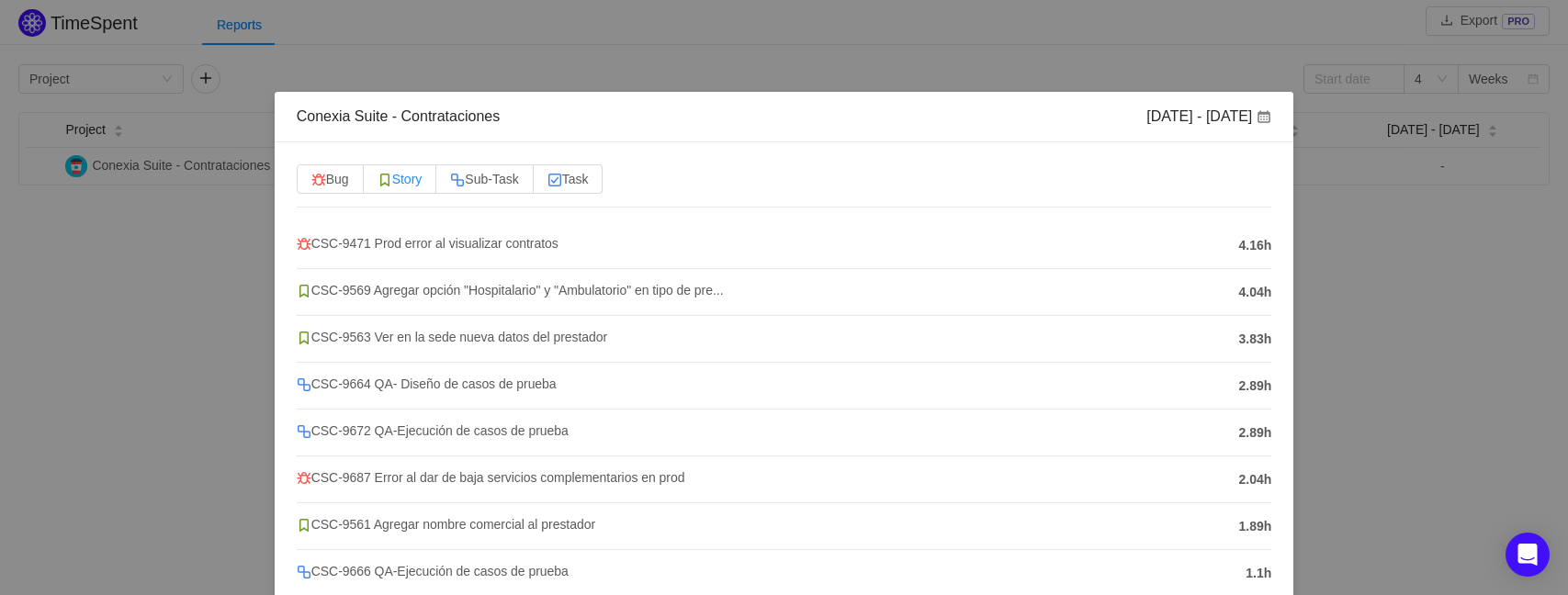
click at [396, 181] on span "Story" at bounding box center [399, 178] width 45 height 15
click at [377, 183] on input "Story" at bounding box center [377, 183] width 0 height 0
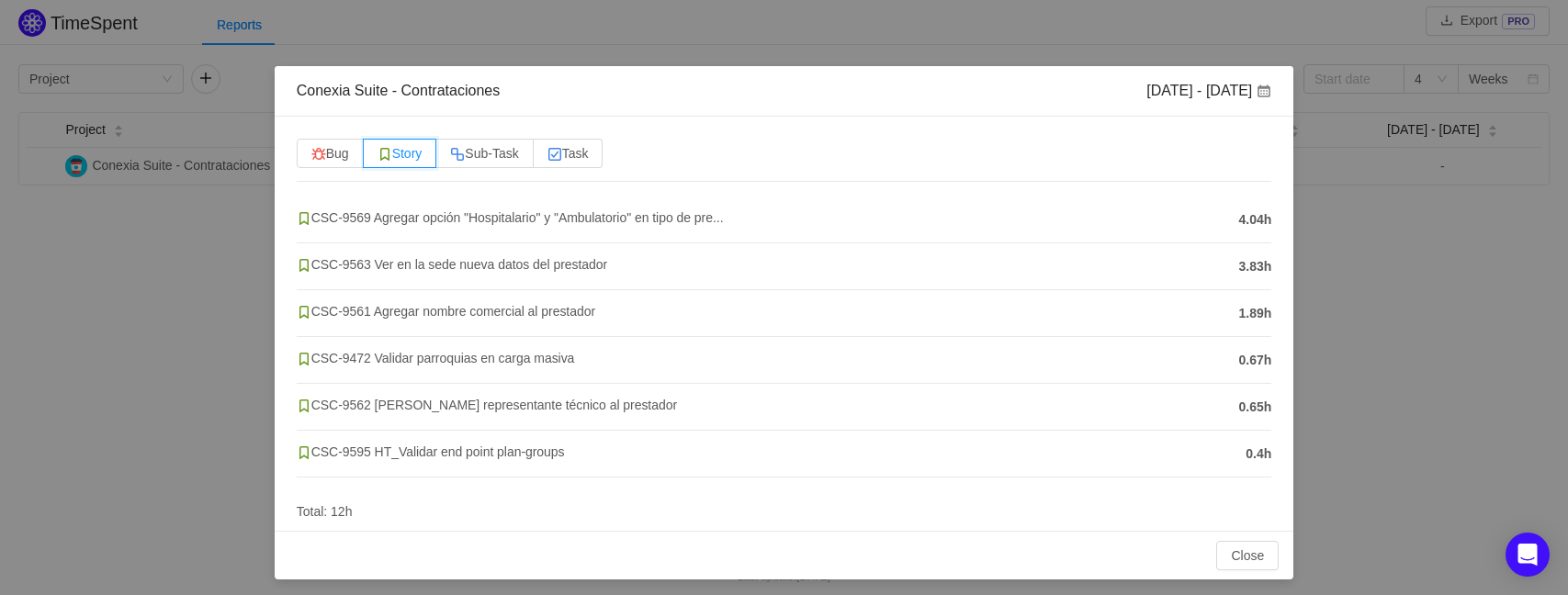
scroll to position [33, 0]
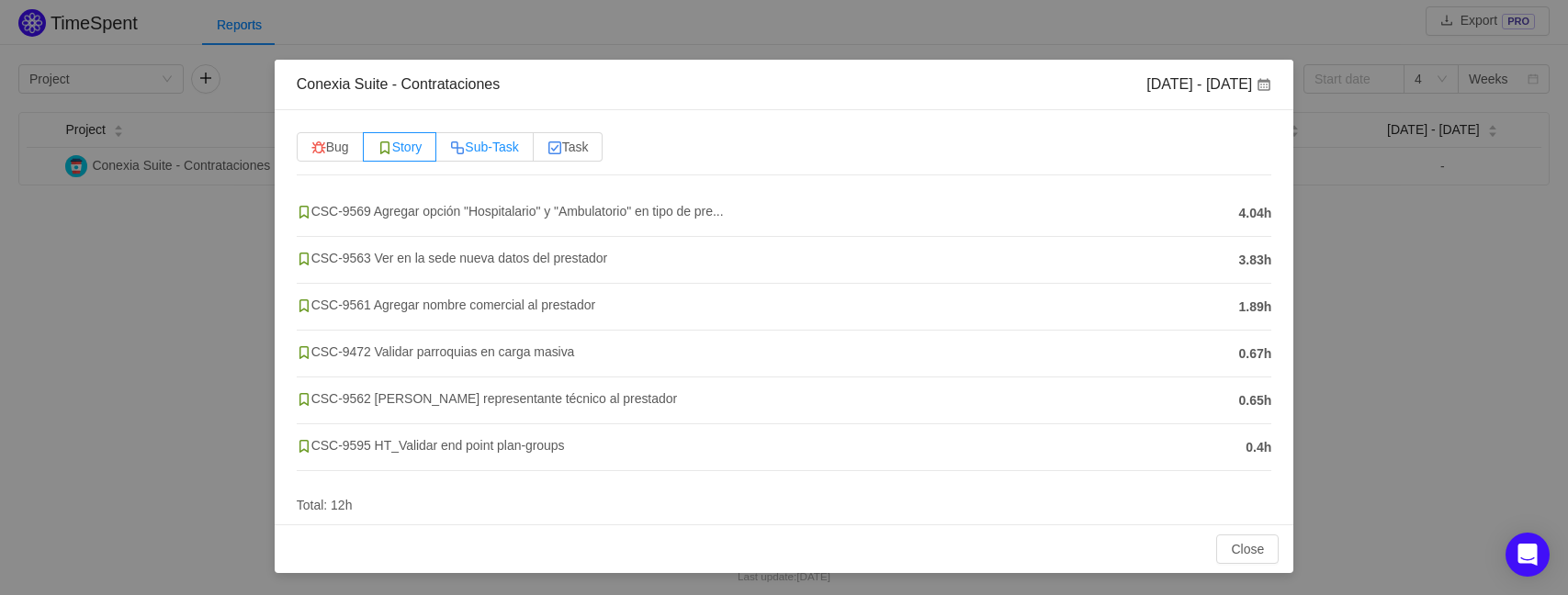
click at [501, 140] on span "Sub-Task" at bounding box center [484, 147] width 67 height 15
click at [451, 152] on input "Sub-Task" at bounding box center [451, 152] width 0 height 0
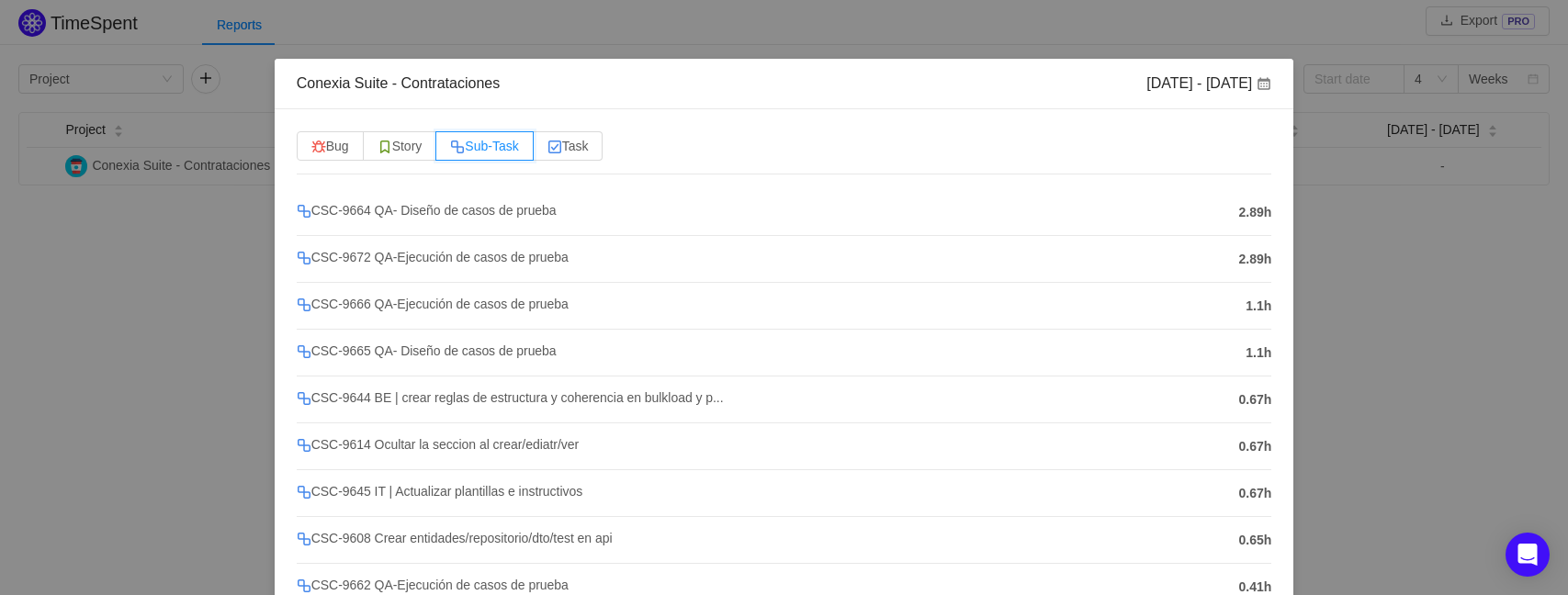
scroll to position [0, 0]
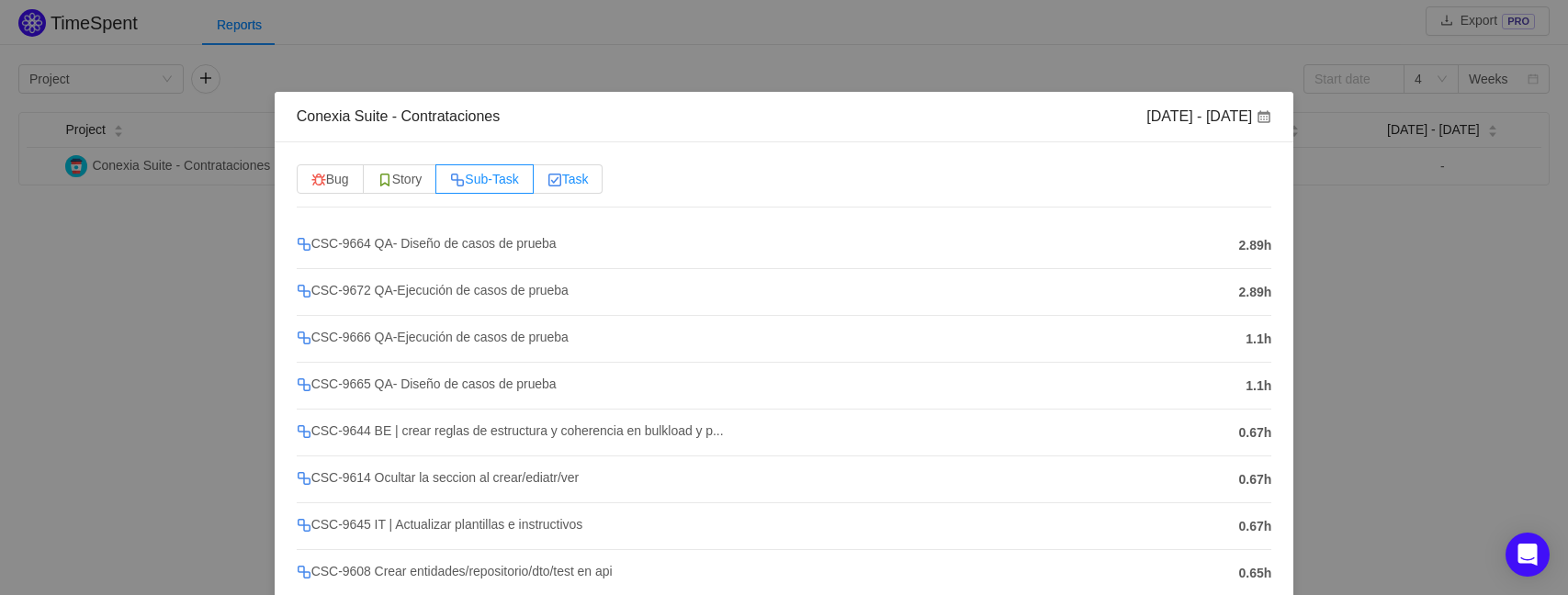
click at [580, 168] on label "Task" at bounding box center [569, 179] width 69 height 30
click at [548, 183] on input "Task" at bounding box center [548, 183] width 0 height 0
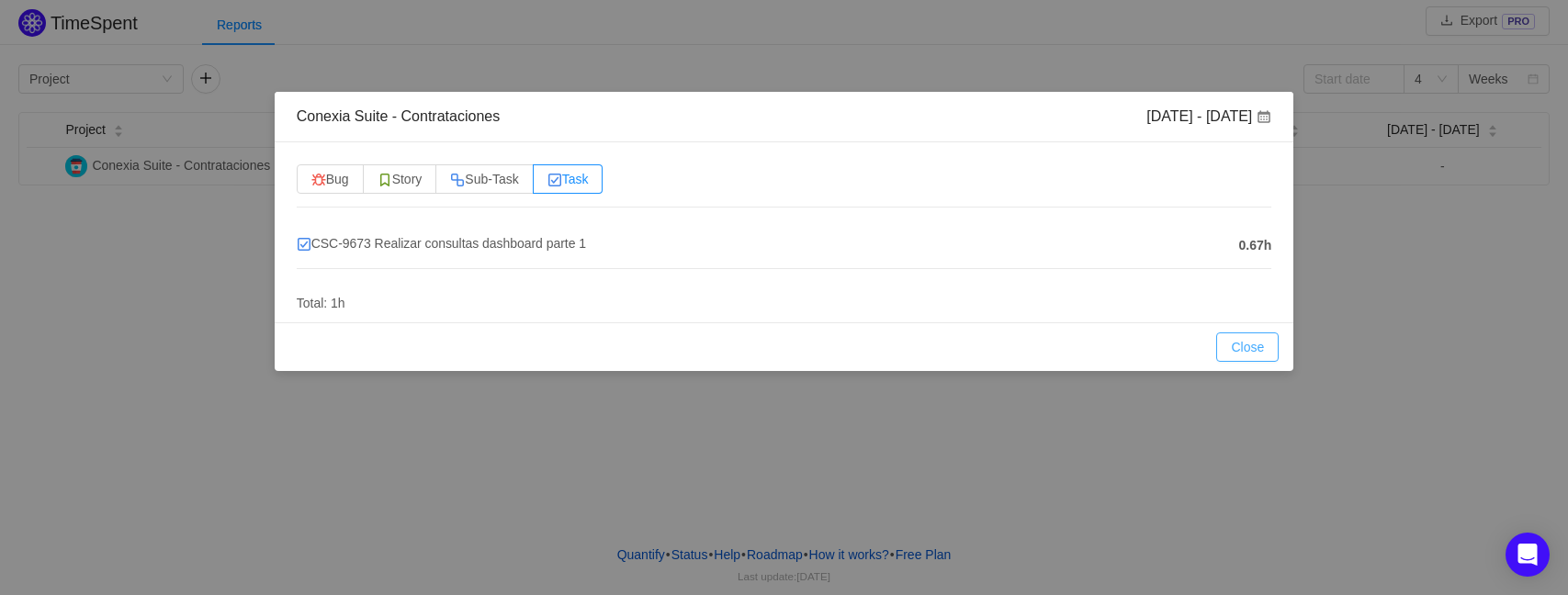
click at [1255, 346] on button "Close" at bounding box center [1247, 347] width 63 height 30
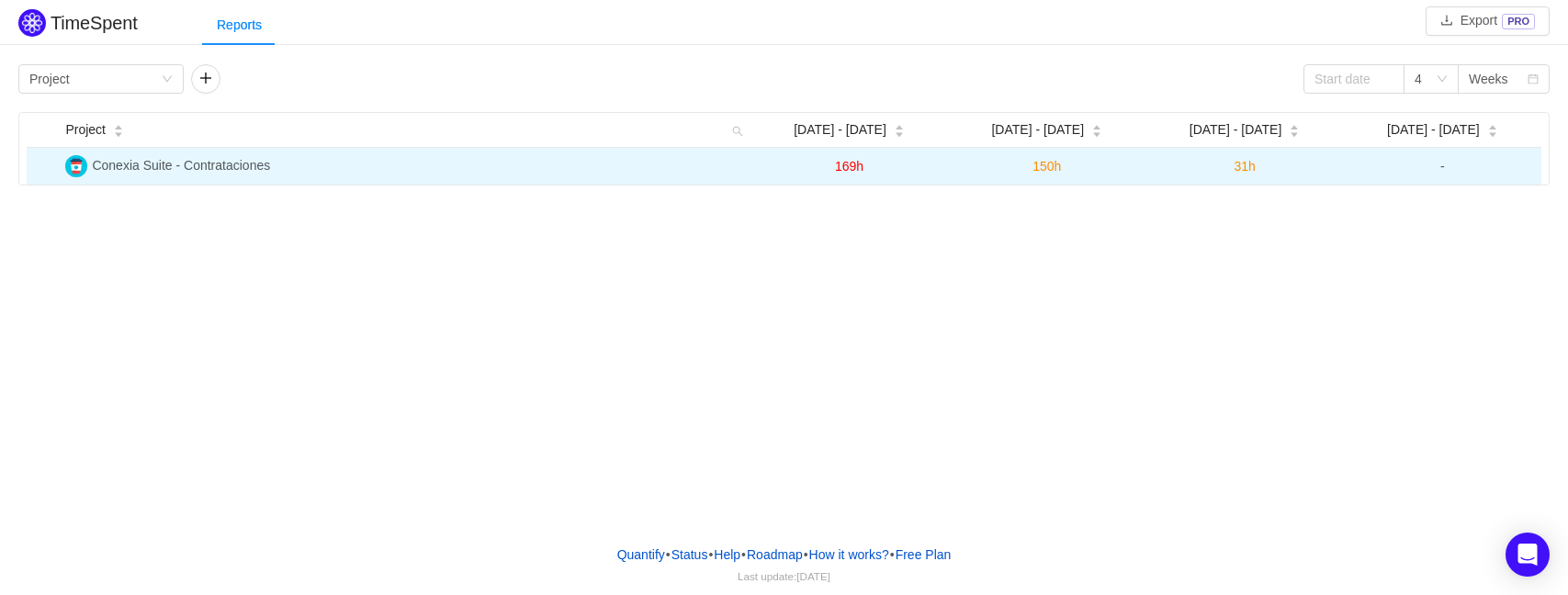
click at [1045, 166] on span "150h" at bounding box center [1046, 166] width 29 height 15
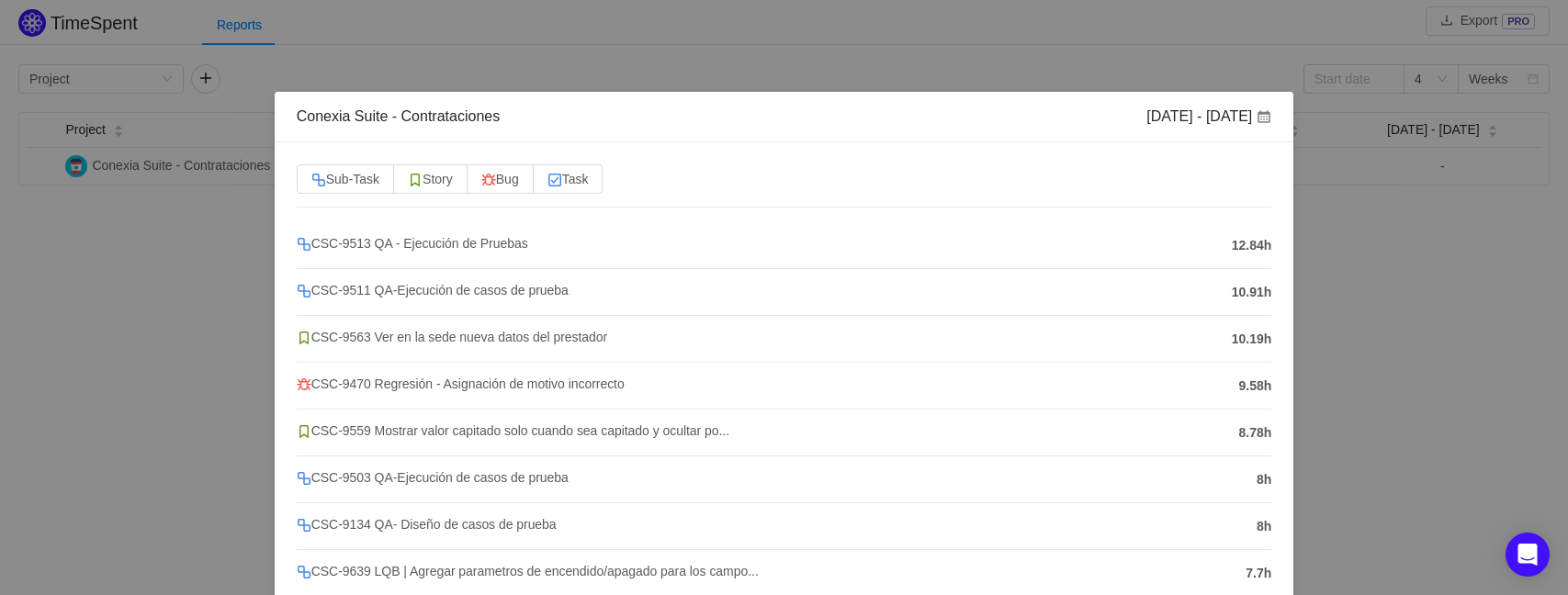
click at [347, 161] on div "Sub-Task Story Bug Task CSC-9513 QA - Ejecución de Pruebas 12.84h CSC-9511 QA-E…" at bounding box center [784, 454] width 1019 height 625
click at [351, 173] on span "Sub-Task" at bounding box center [345, 178] width 67 height 15
click at [312, 183] on input "Sub-Task" at bounding box center [312, 183] width 0 height 0
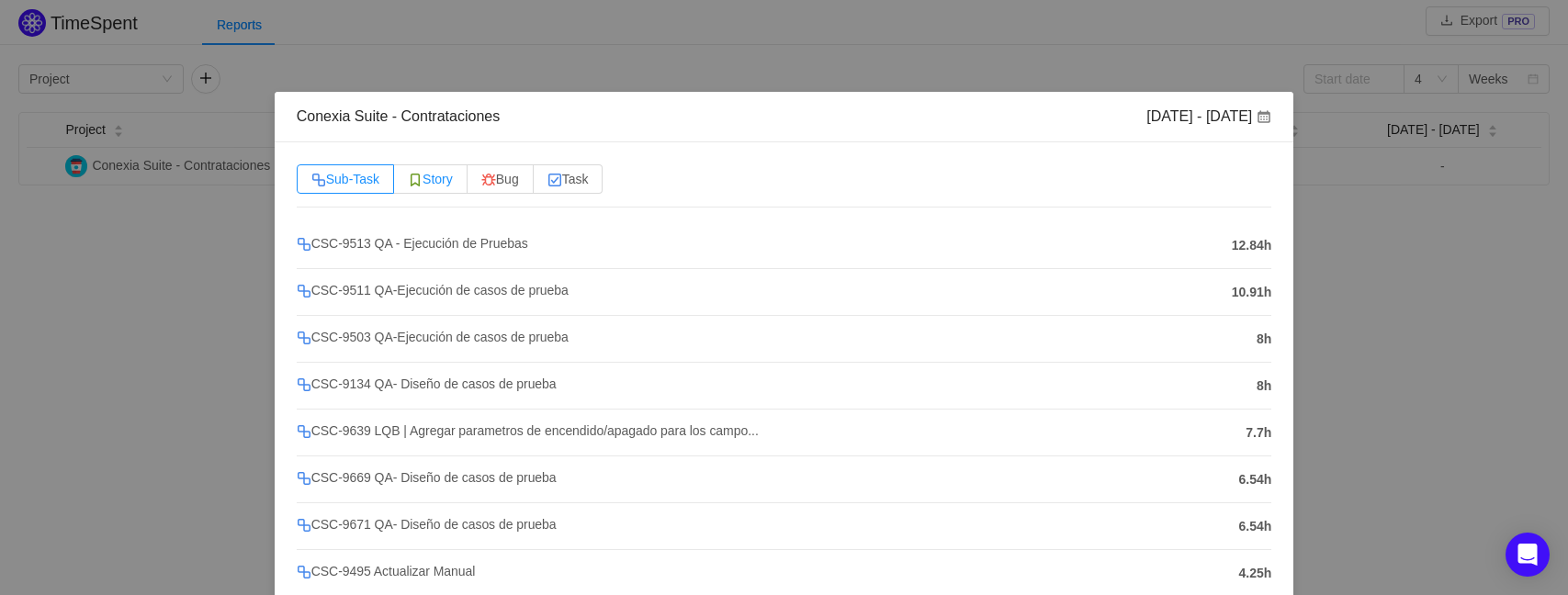
click at [433, 178] on span "Story" at bounding box center [430, 178] width 45 height 15
click at [408, 183] on input "Story" at bounding box center [408, 183] width 0 height 0
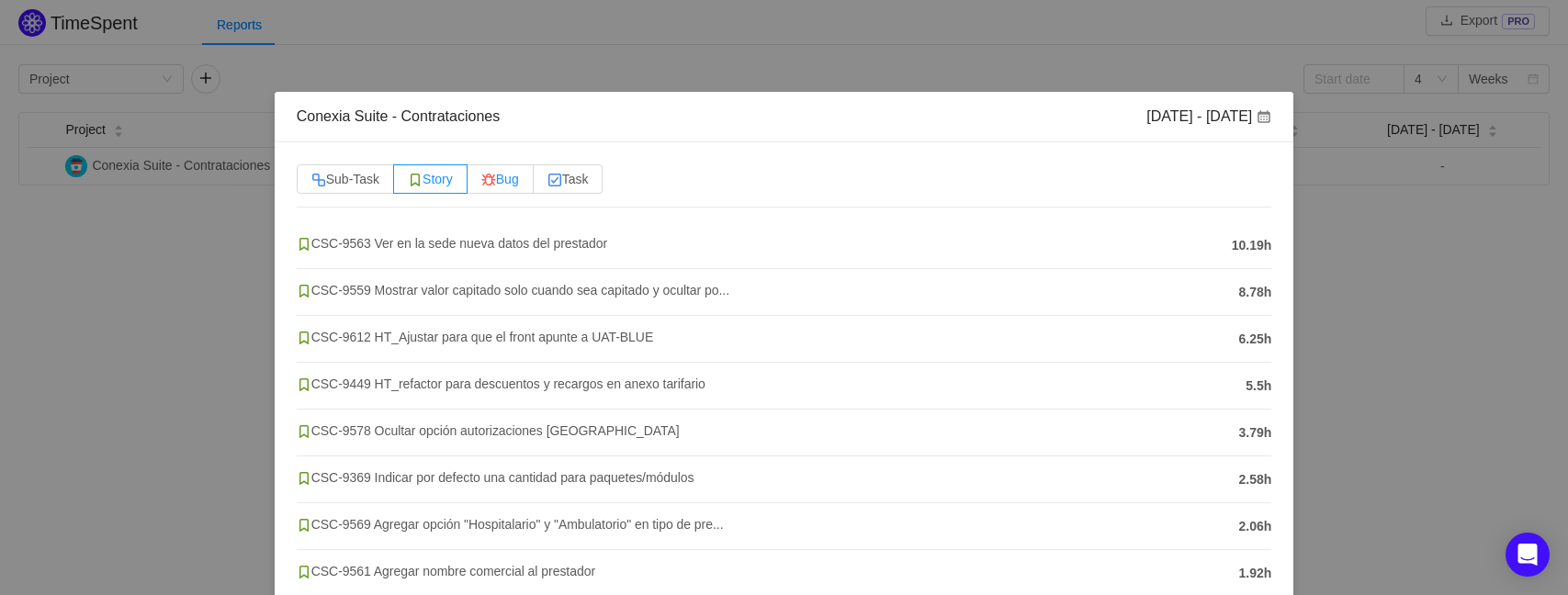
click at [513, 172] on span "Bug" at bounding box center [500, 178] width 38 height 15
click at [481, 183] on input "Bug" at bounding box center [481, 183] width 0 height 0
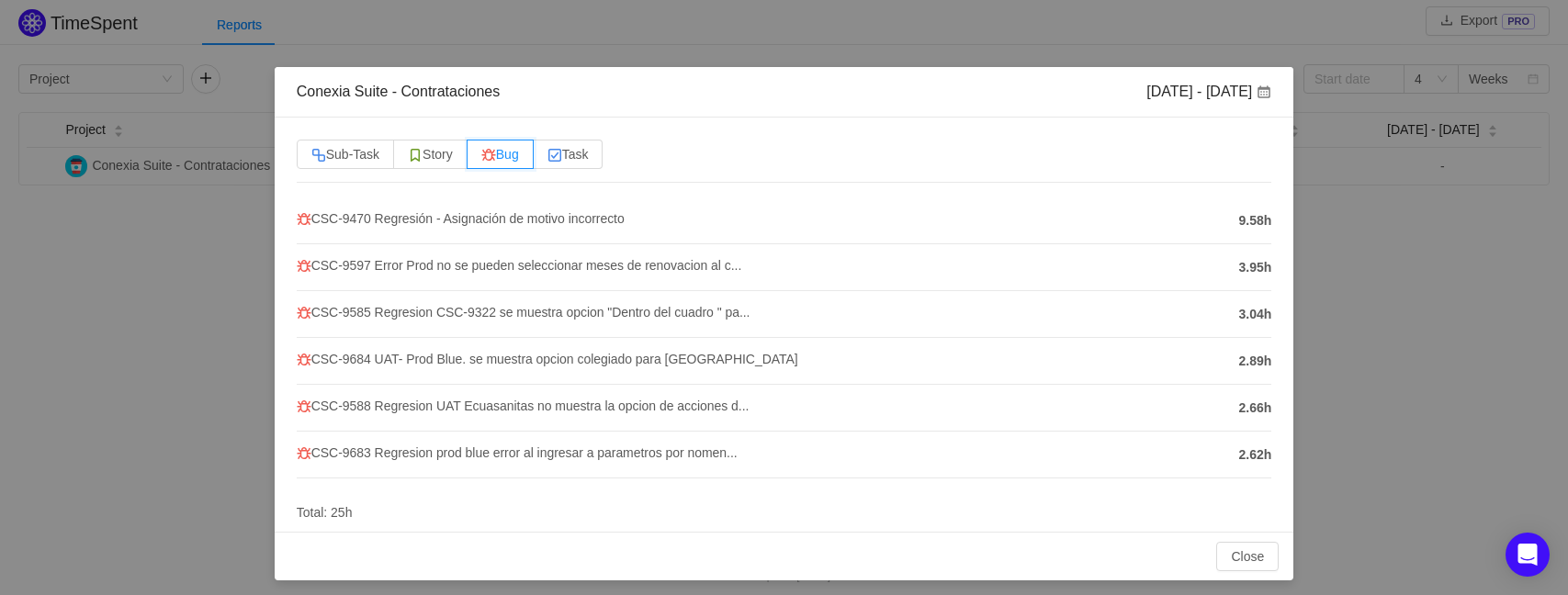
scroll to position [33, 0]
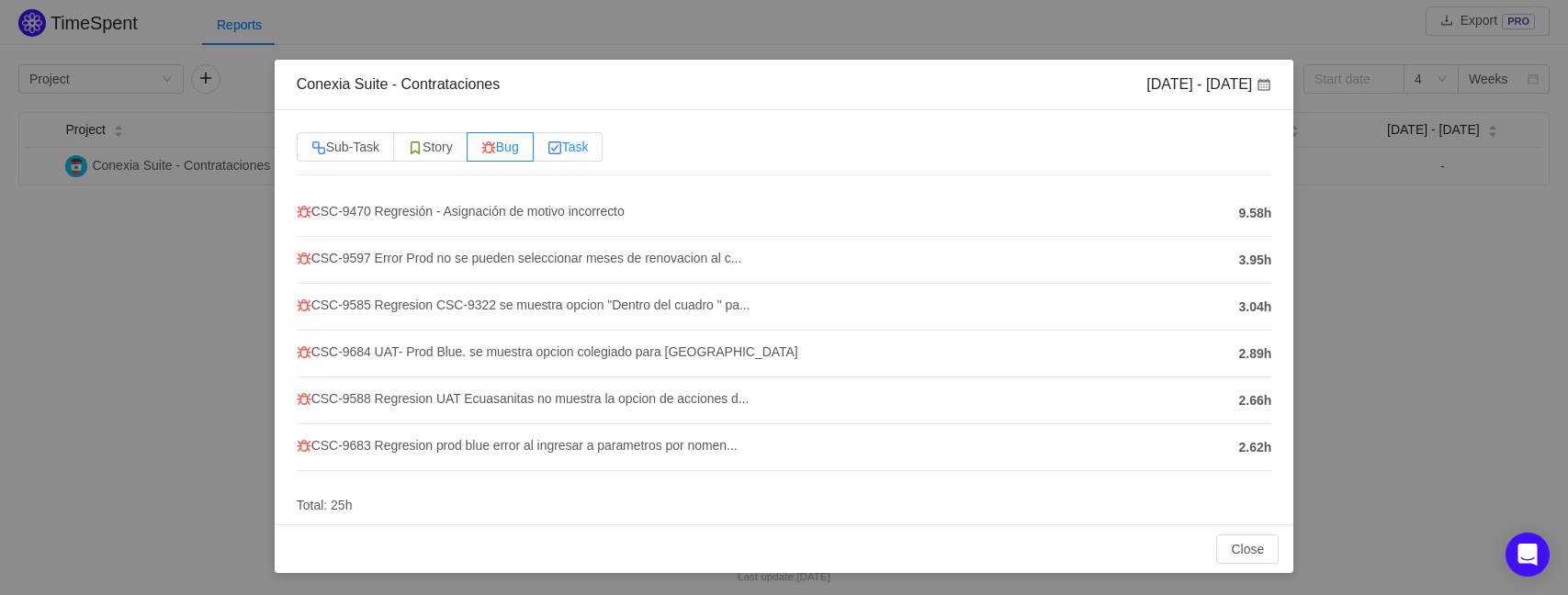
click at [559, 144] on img at bounding box center [555, 148] width 15 height 15
click at [548, 152] on input "Task" at bounding box center [548, 152] width 0 height 0
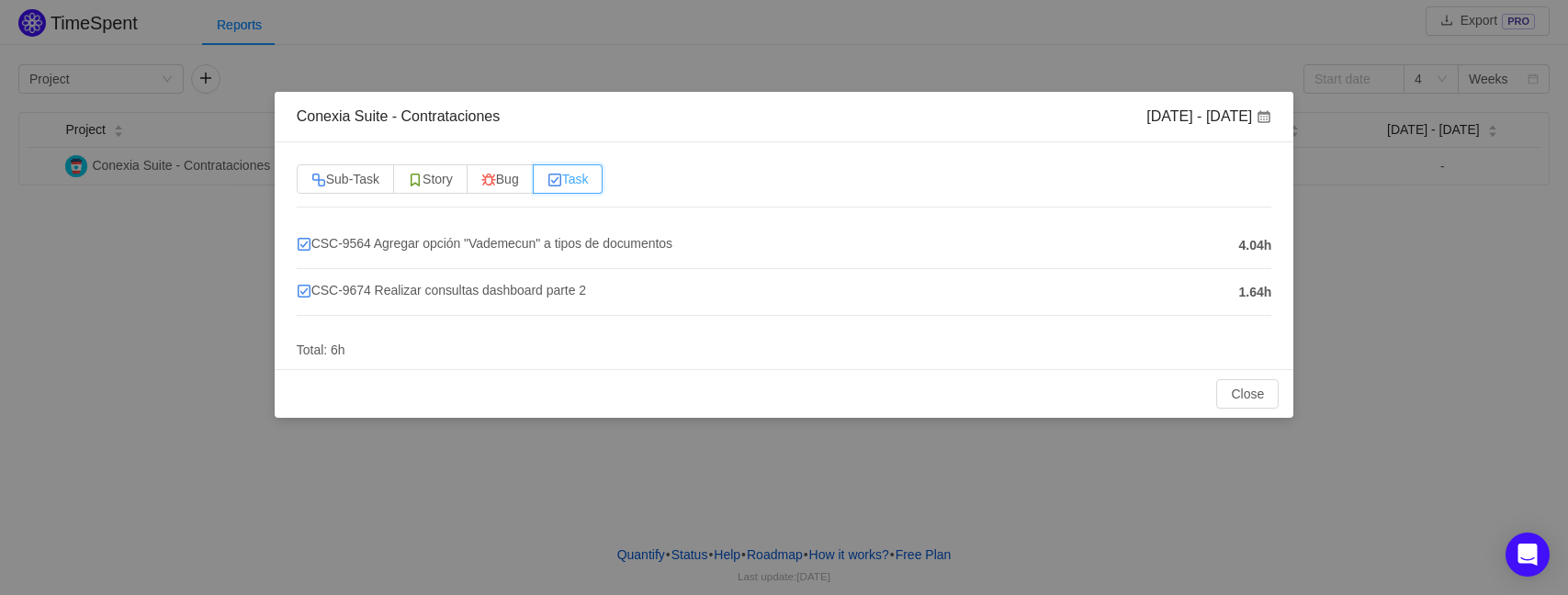
scroll to position [0, 0]
click at [1241, 386] on button "Close" at bounding box center [1247, 394] width 63 height 30
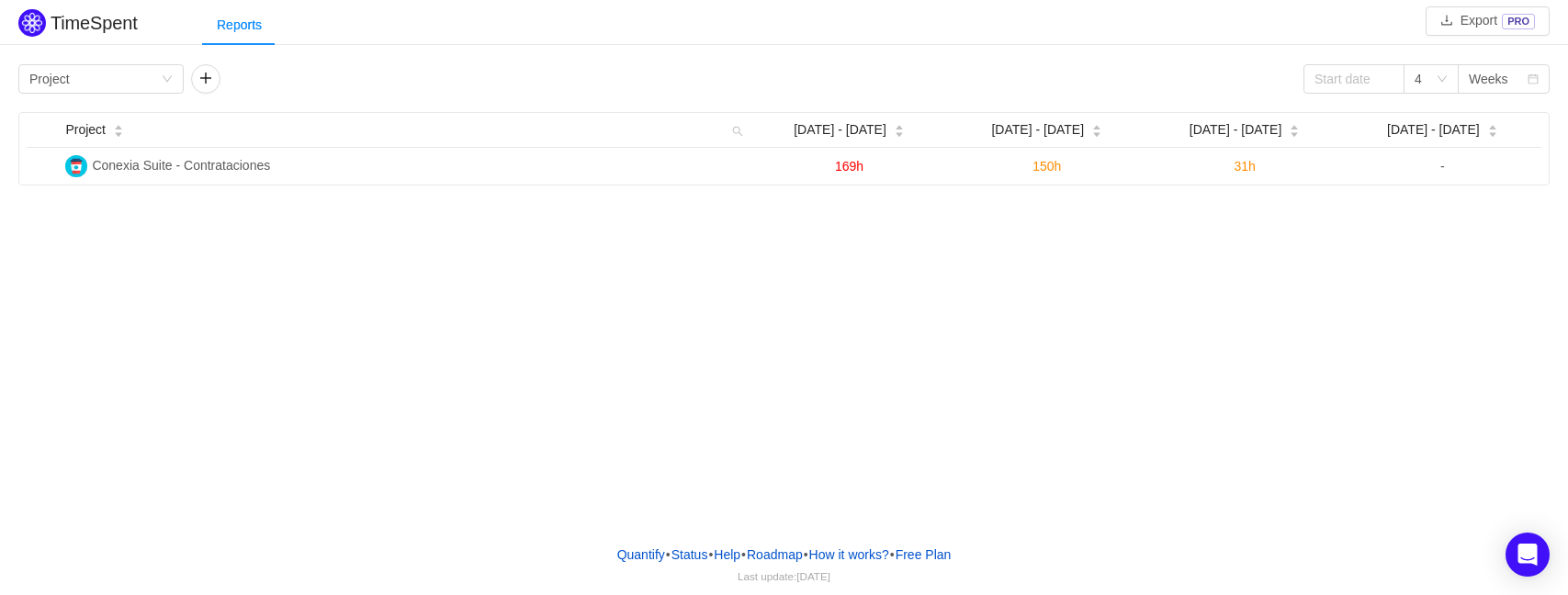
click at [821, 313] on div "TimeSpent Export PRO Reports Group by Project 4 Weeks Project Sep [DATE] - [DAT…" at bounding box center [784, 265] width 1568 height 530
click at [1254, 138] on span "[DATE] - [DATE]" at bounding box center [1236, 129] width 92 height 19
click at [1149, 243] on div "TimeSpent Export PRO Reports Group by Project 4 Weeks Project Sep [DATE] - [DAT…" at bounding box center [784, 265] width 1568 height 530
